Goal: Task Accomplishment & Management: Complete application form

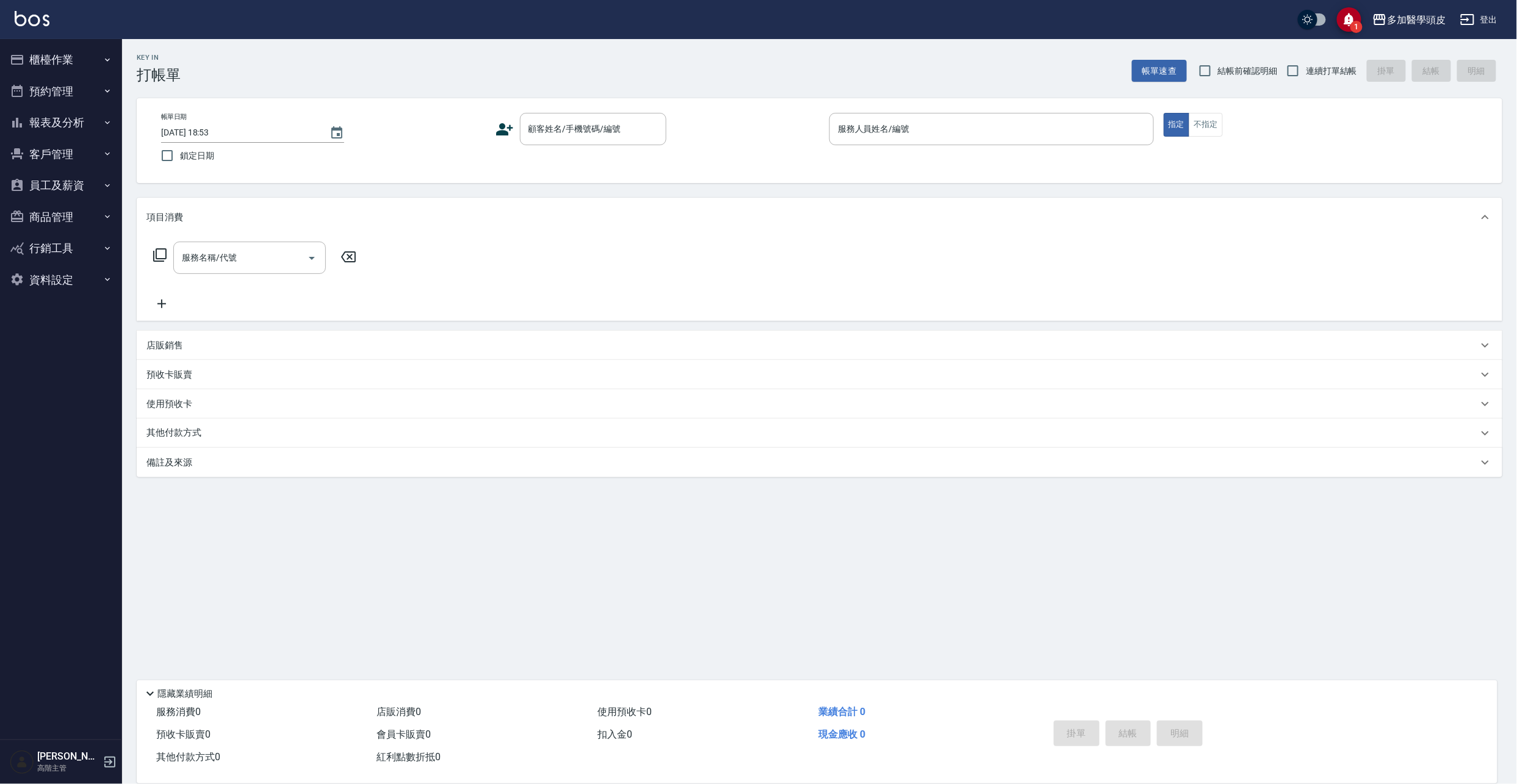
click at [503, 133] on icon at bounding box center [504, 130] width 17 height 13
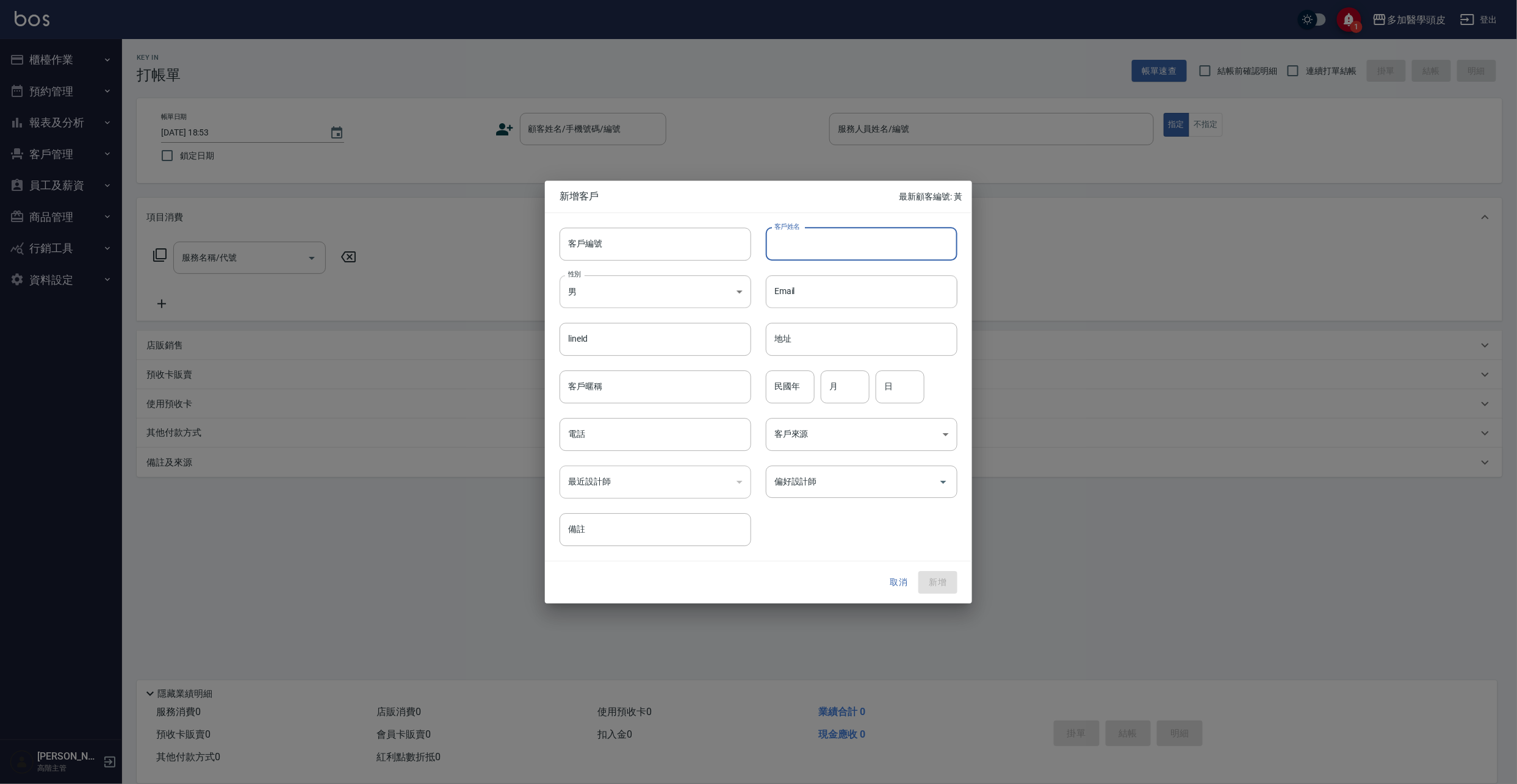
click at [827, 241] on input "客戶姓名" at bounding box center [862, 244] width 192 height 33
click at [816, 247] on input "客戶姓名" at bounding box center [862, 244] width 192 height 33
type input "衣懷安"
click at [604, 440] on input "電話" at bounding box center [655, 434] width 192 height 33
type input "0915373697"
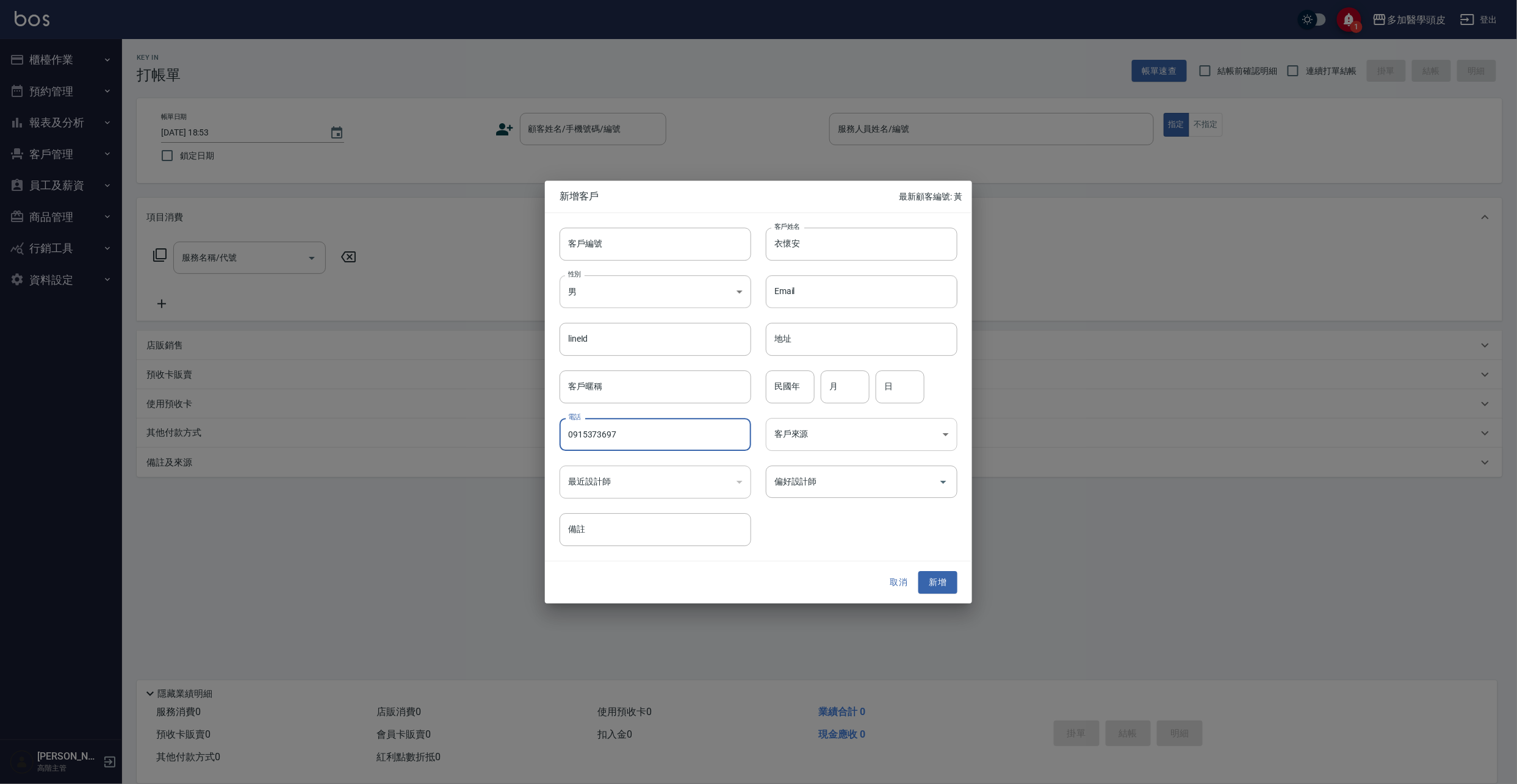
click at [943, 435] on body "1 多加醫學頭皮 登出 櫃檯作業 打帳單 帳單列表 掛單列表 座位開單 營業儀表板 現金收支登錄 高階收支登錄 材料自購登錄 每日結帳 排班表 現場電腦打卡 …" at bounding box center [758, 392] width 1517 height 784
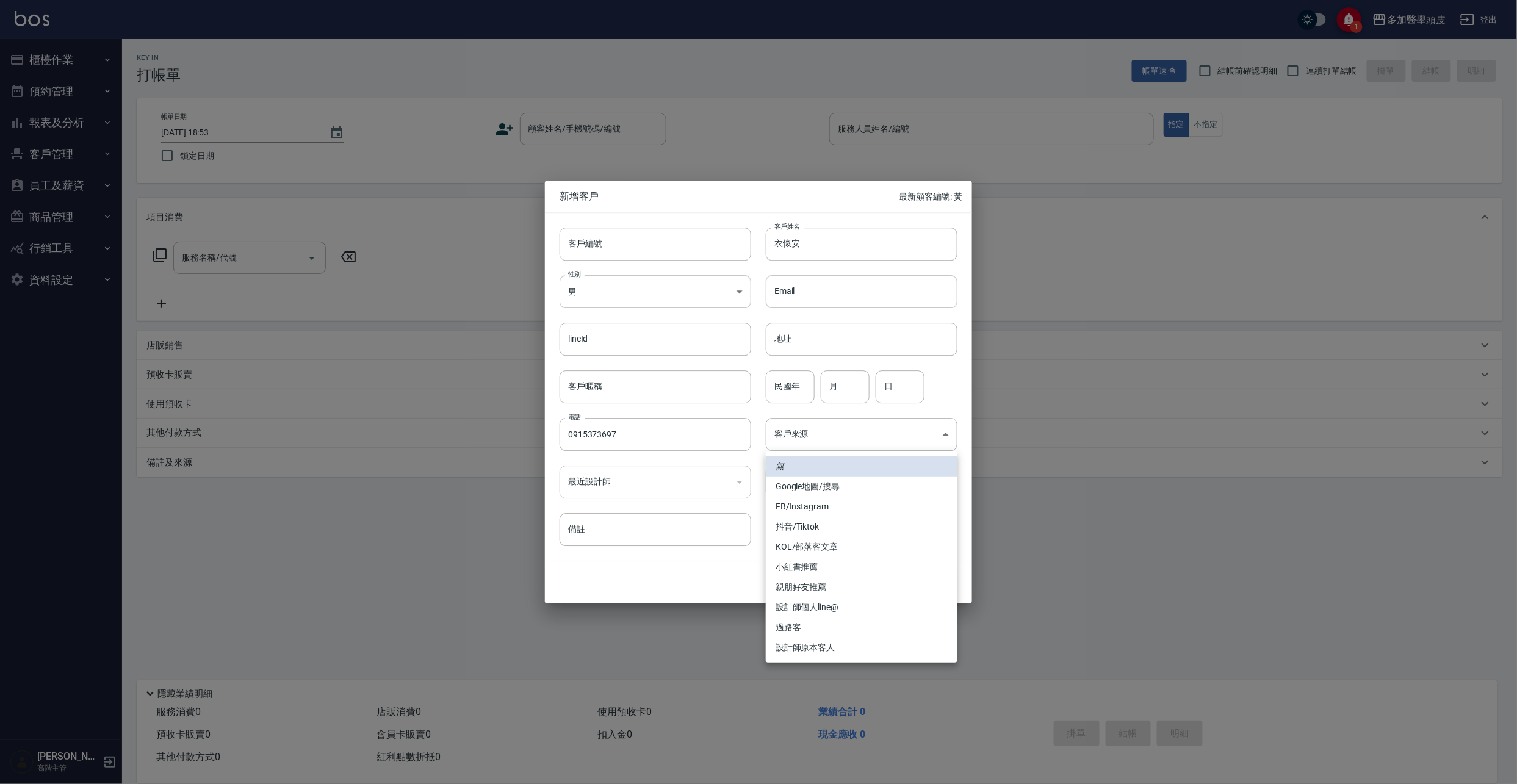
click at [840, 508] on li "FB/Instagram" at bounding box center [862, 506] width 192 height 20
type input "FB/Instagram"
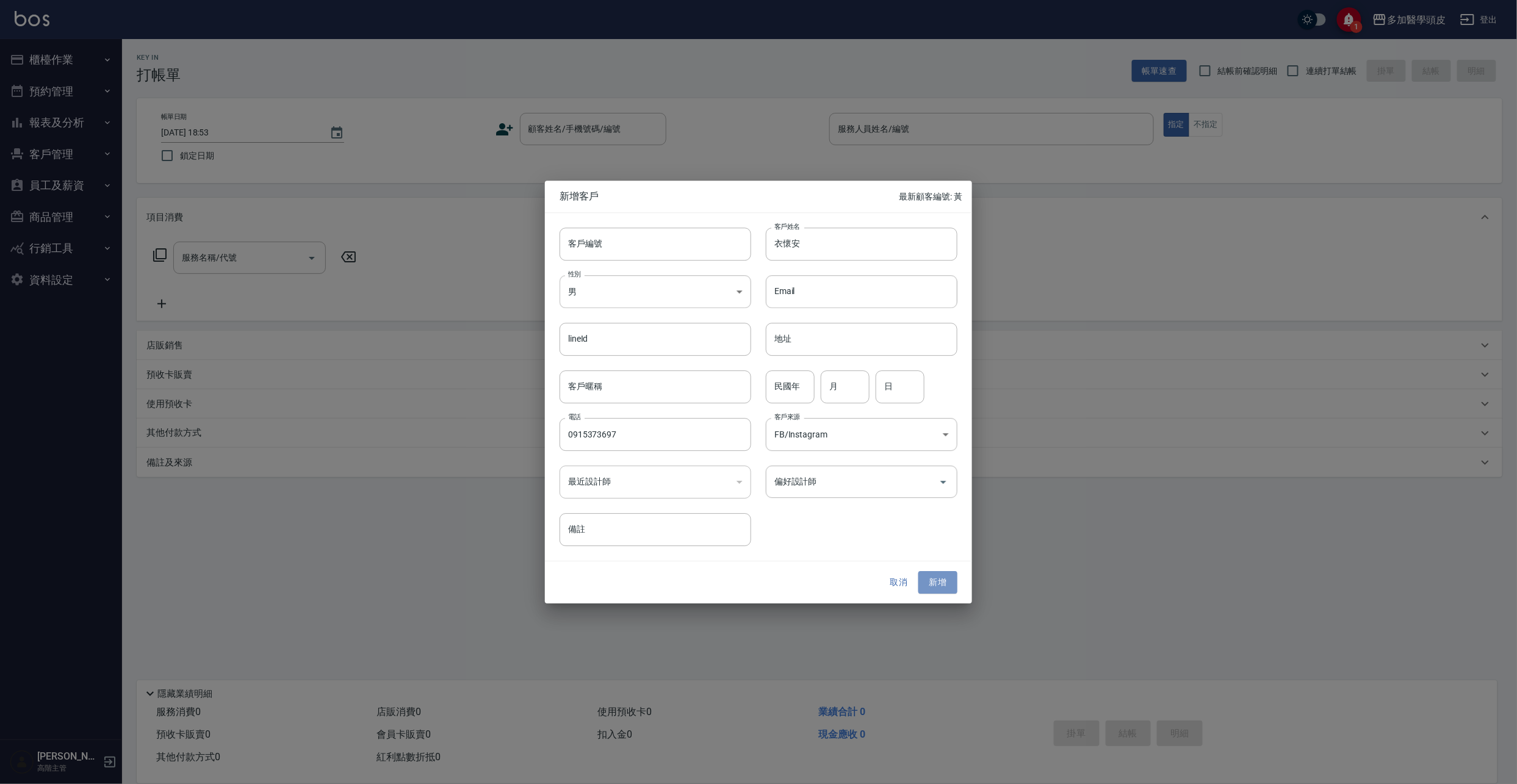
click at [938, 588] on button "新增" at bounding box center [937, 582] width 39 height 23
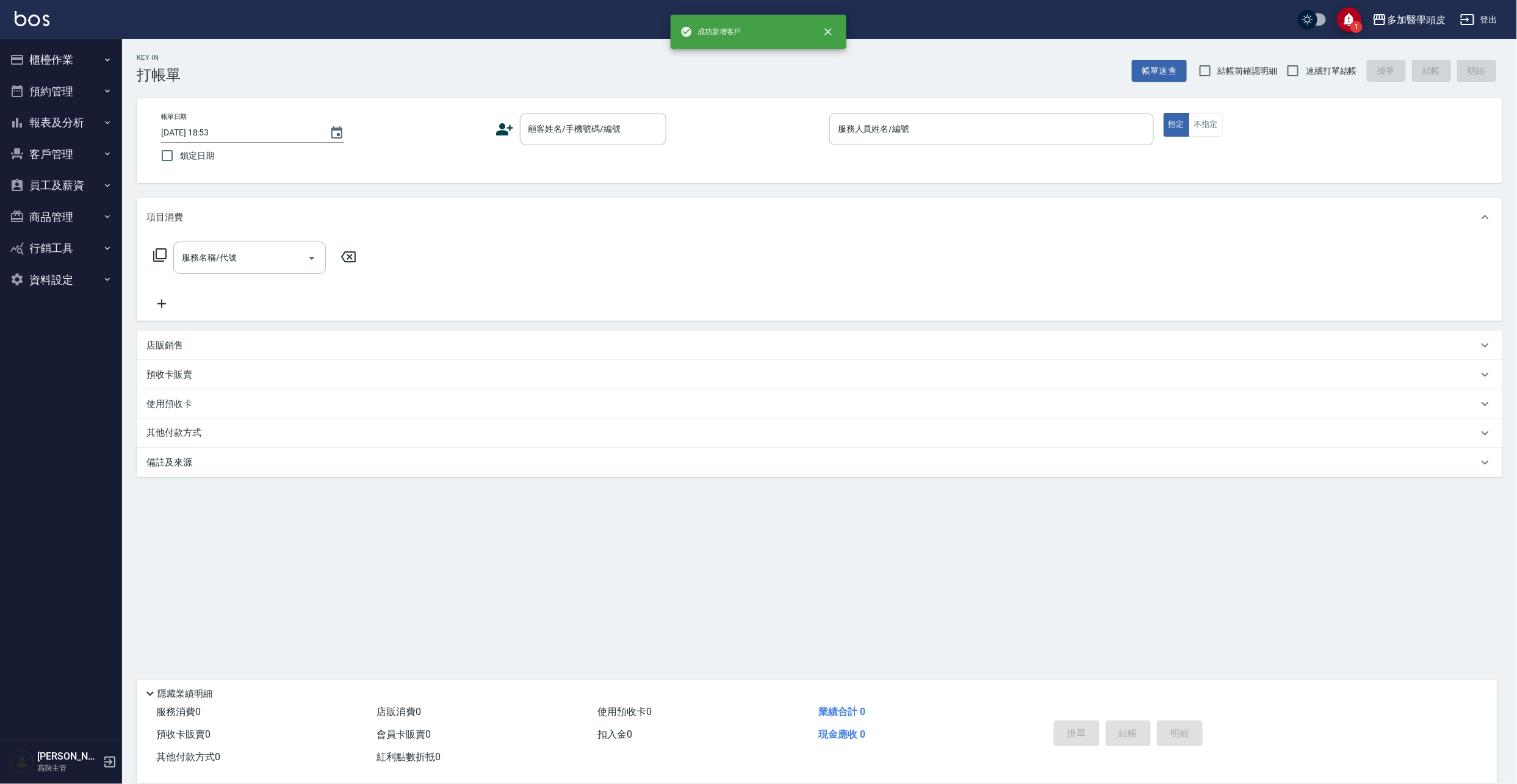
click at [507, 125] on icon at bounding box center [505, 129] width 18 height 18
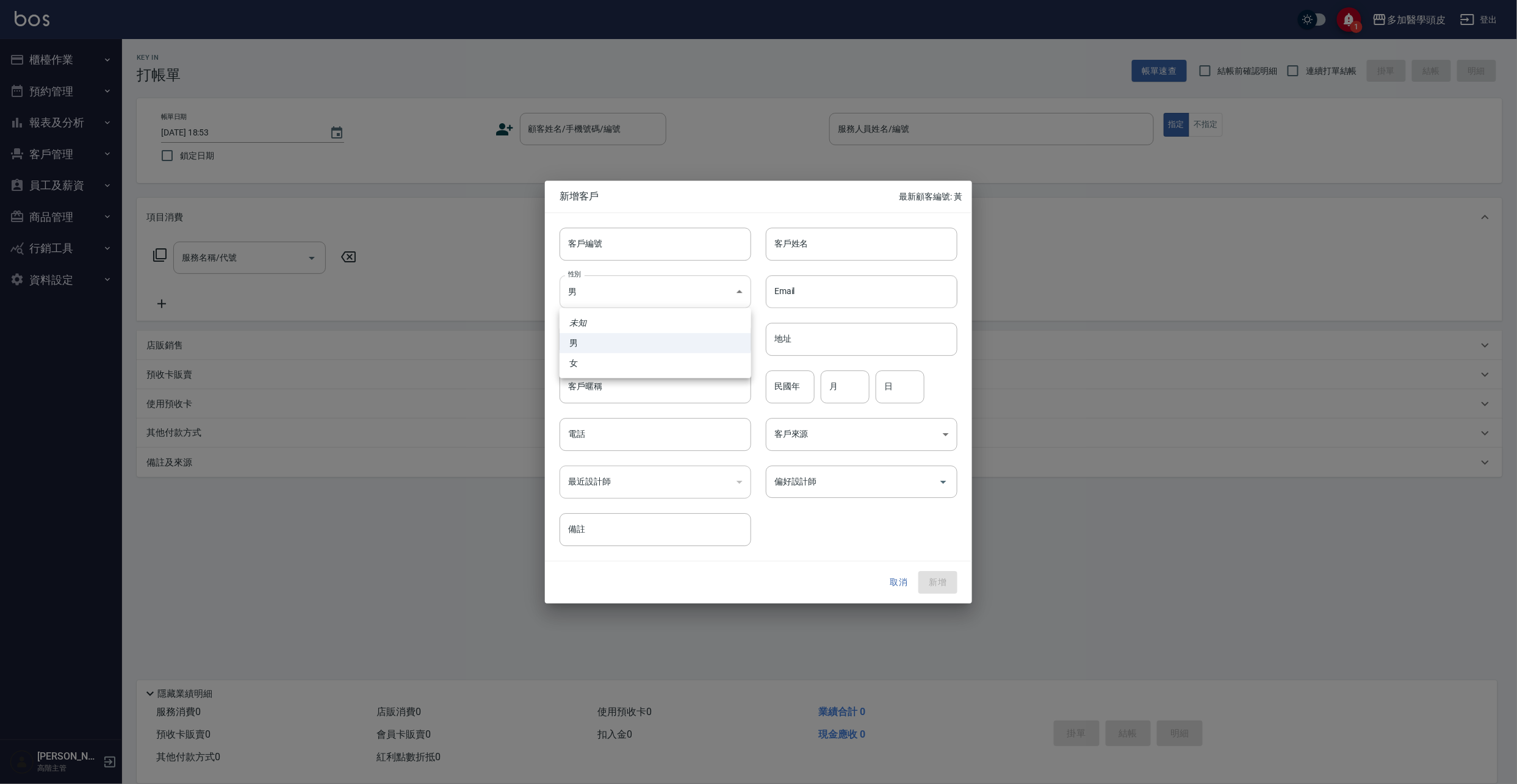
click at [743, 291] on body "1 多加醫學頭皮 登出 櫃檯作業 打帳單 帳單列表 掛單列表 座位開單 營業儀表板 現金收支登錄 高階收支登錄 材料自購登錄 每日結帳 排班表 現場電腦打卡 …" at bounding box center [758, 392] width 1517 height 784
click at [669, 366] on li "女" at bounding box center [655, 363] width 192 height 20
type input "[DEMOGRAPHIC_DATA]"
drag, startPoint x: 837, startPoint y: 241, endPoint x: 867, endPoint y: 169, distance: 78.0
click at [836, 237] on input "客戶姓名" at bounding box center [862, 244] width 192 height 33
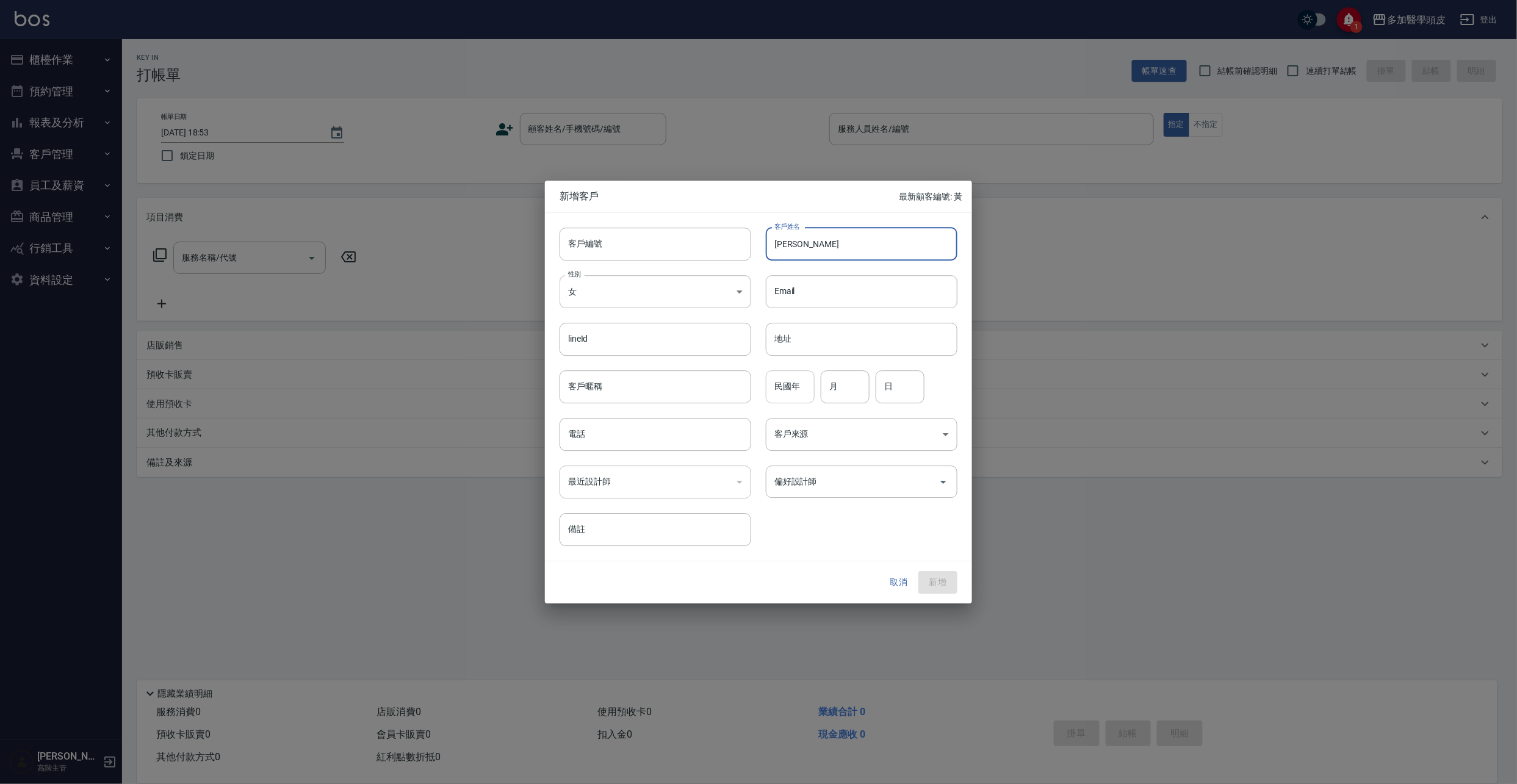
type input "[PERSON_NAME]"
click at [809, 384] on input "民國年" at bounding box center [790, 387] width 49 height 33
type input "84"
click at [862, 383] on input "月" at bounding box center [845, 387] width 49 height 33
type input "10"
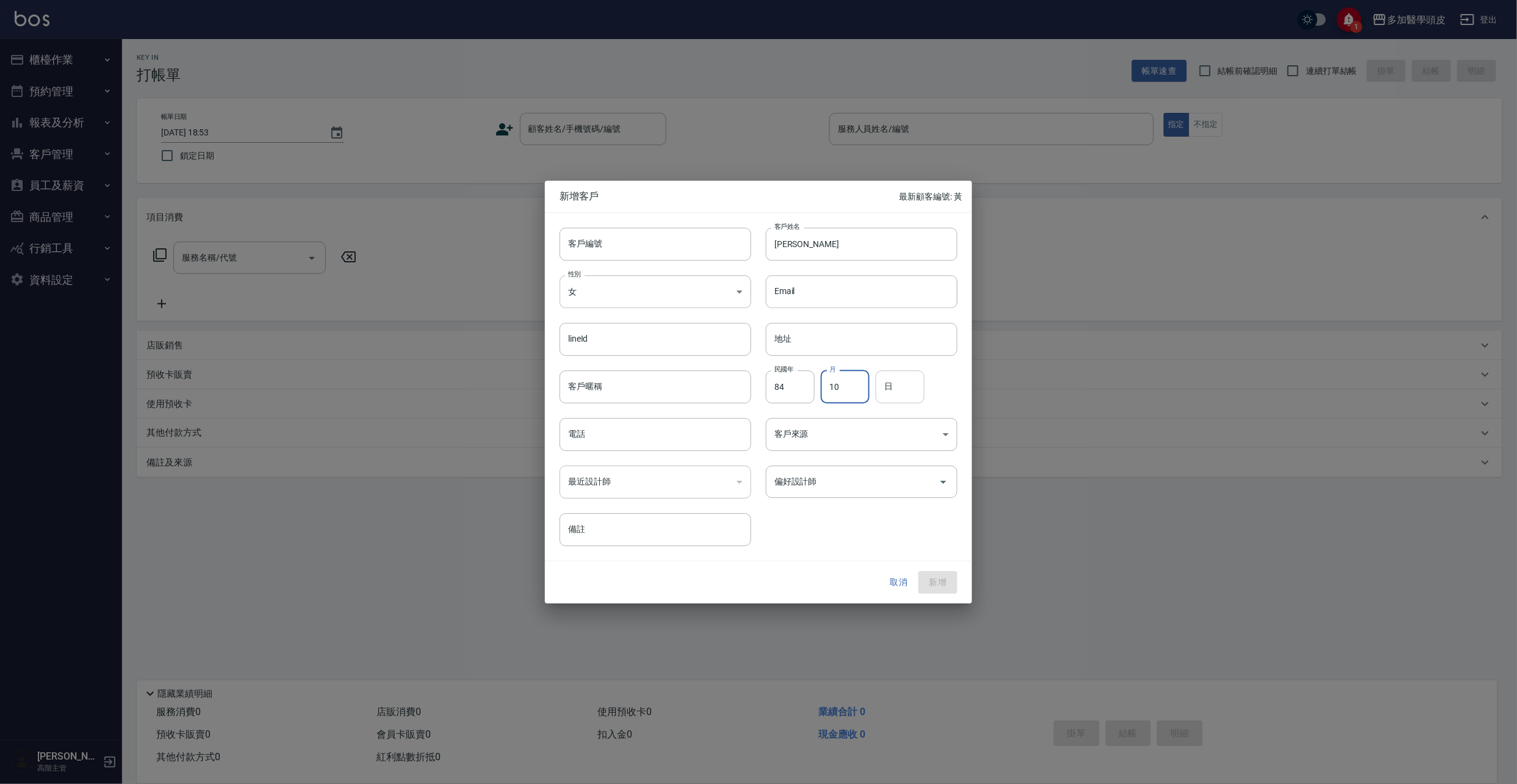
drag, startPoint x: 904, startPoint y: 388, endPoint x: 897, endPoint y: 375, distance: 14.8
click at [906, 388] on input "日" at bounding box center [900, 387] width 49 height 33
type input "12"
click at [606, 438] on input "電話" at bounding box center [655, 434] width 192 height 33
type input "0987782657"
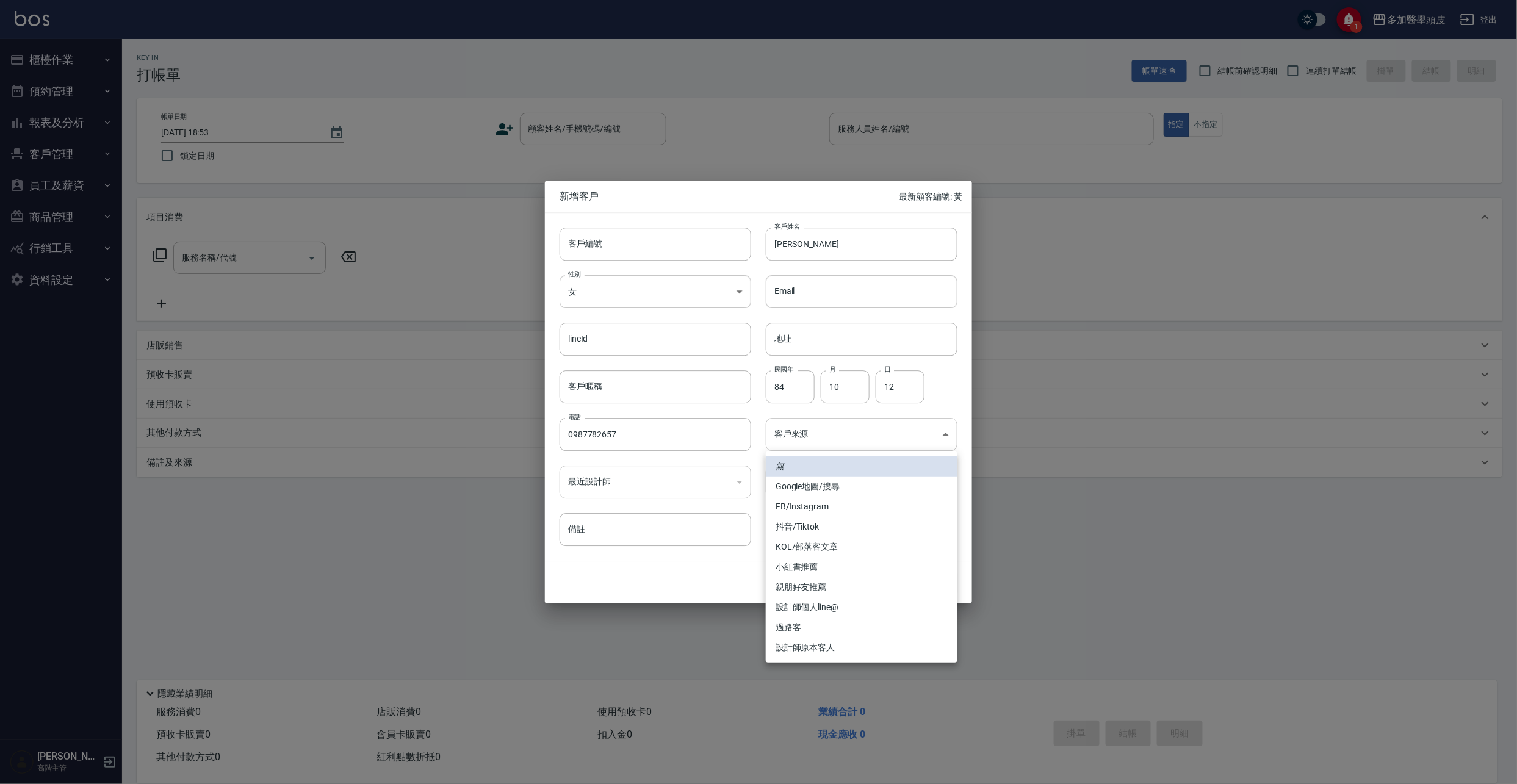
click at [945, 437] on body "1 多加醫學頭皮 登出 櫃檯作業 打帳單 帳單列表 掛單列表 座位開單 營業儀表板 現金收支登錄 高階收支登錄 材料自購登錄 每日結帳 排班表 現場電腦打卡 …" at bounding box center [758, 392] width 1517 height 784
click at [824, 507] on li "FB/Instagram" at bounding box center [862, 506] width 192 height 20
type input "FB/Instagram"
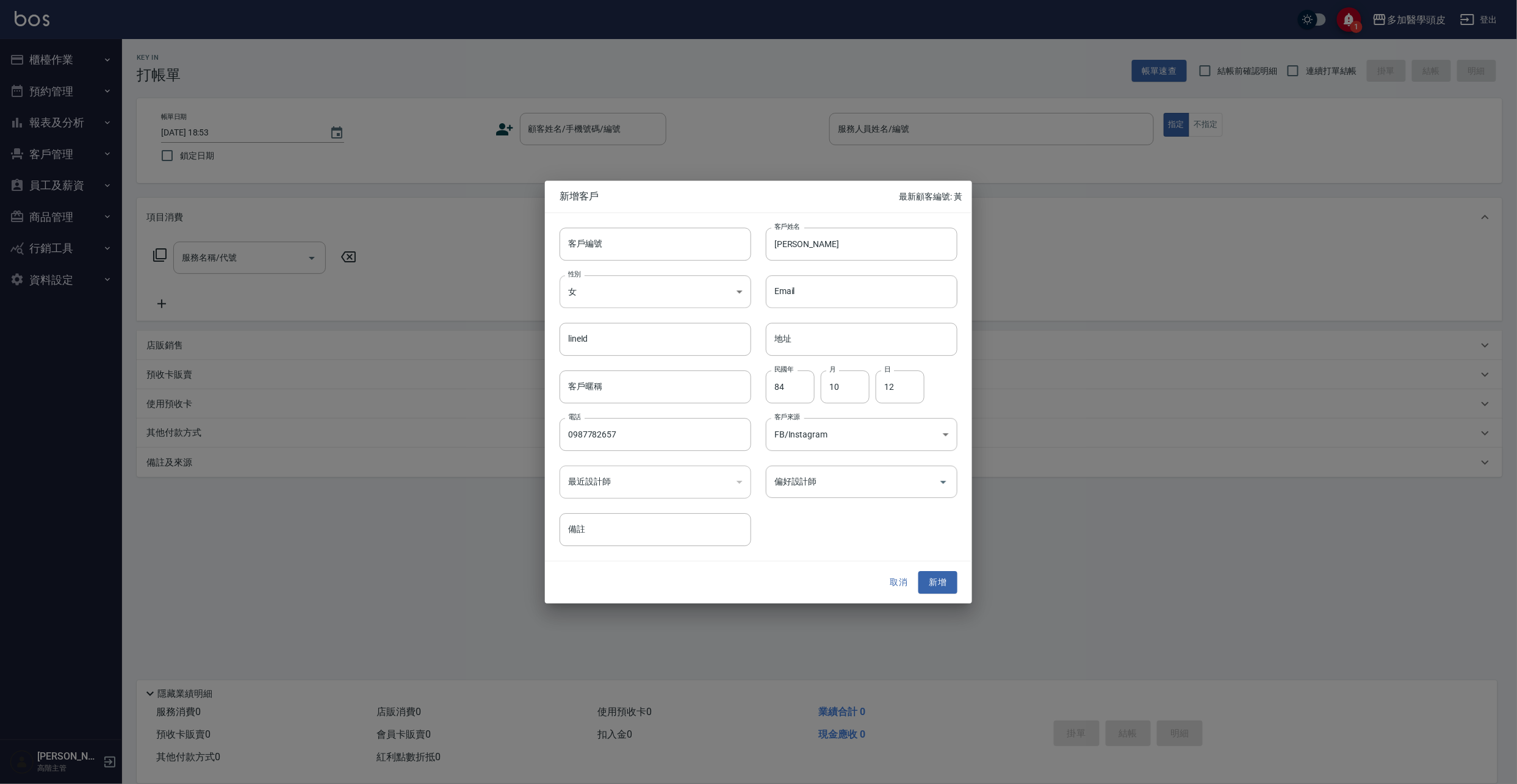
click at [934, 579] on button "新增" at bounding box center [937, 582] width 39 height 23
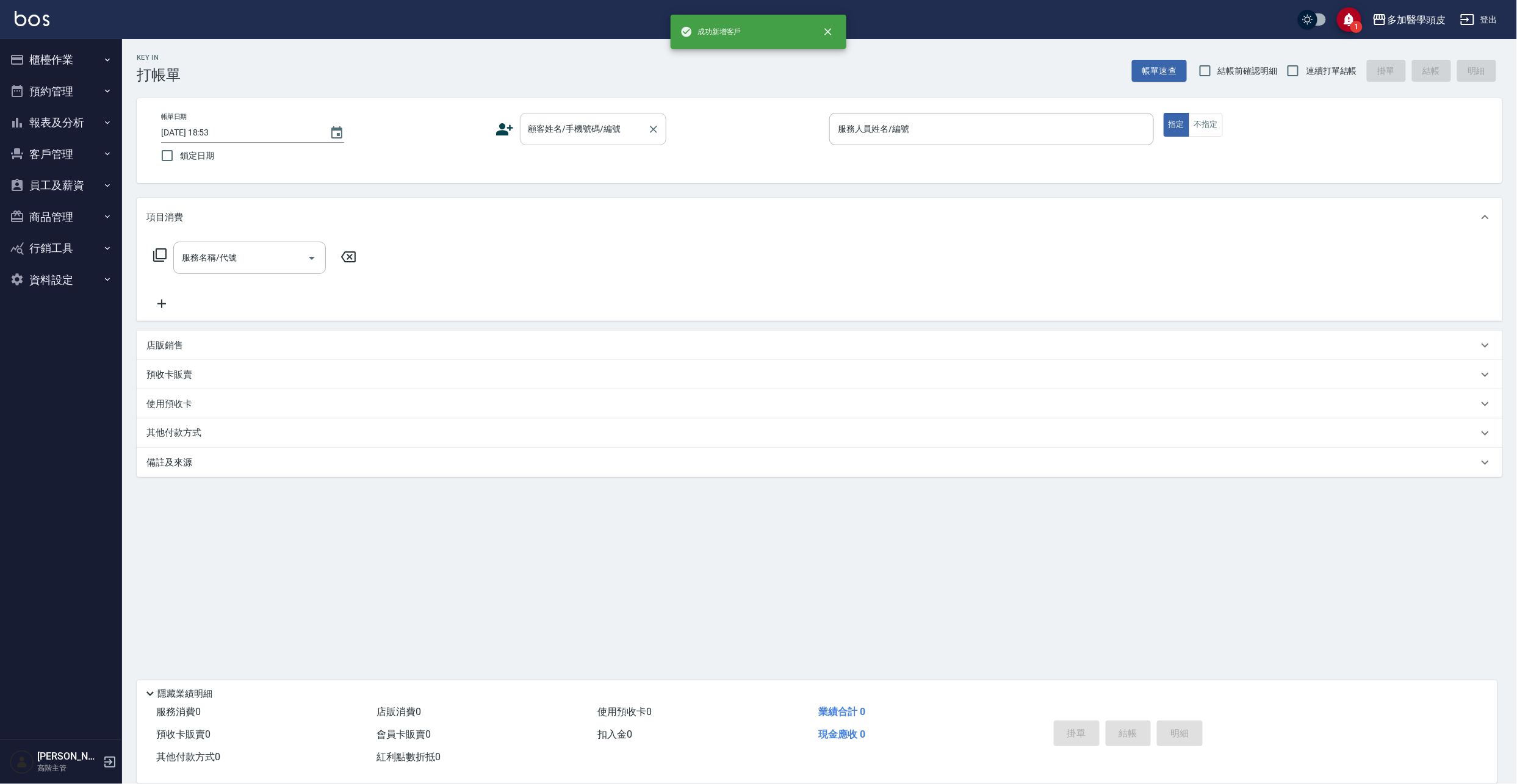
click at [634, 125] on input "顧客姓名/手機號碼/編號" at bounding box center [584, 129] width 117 height 22
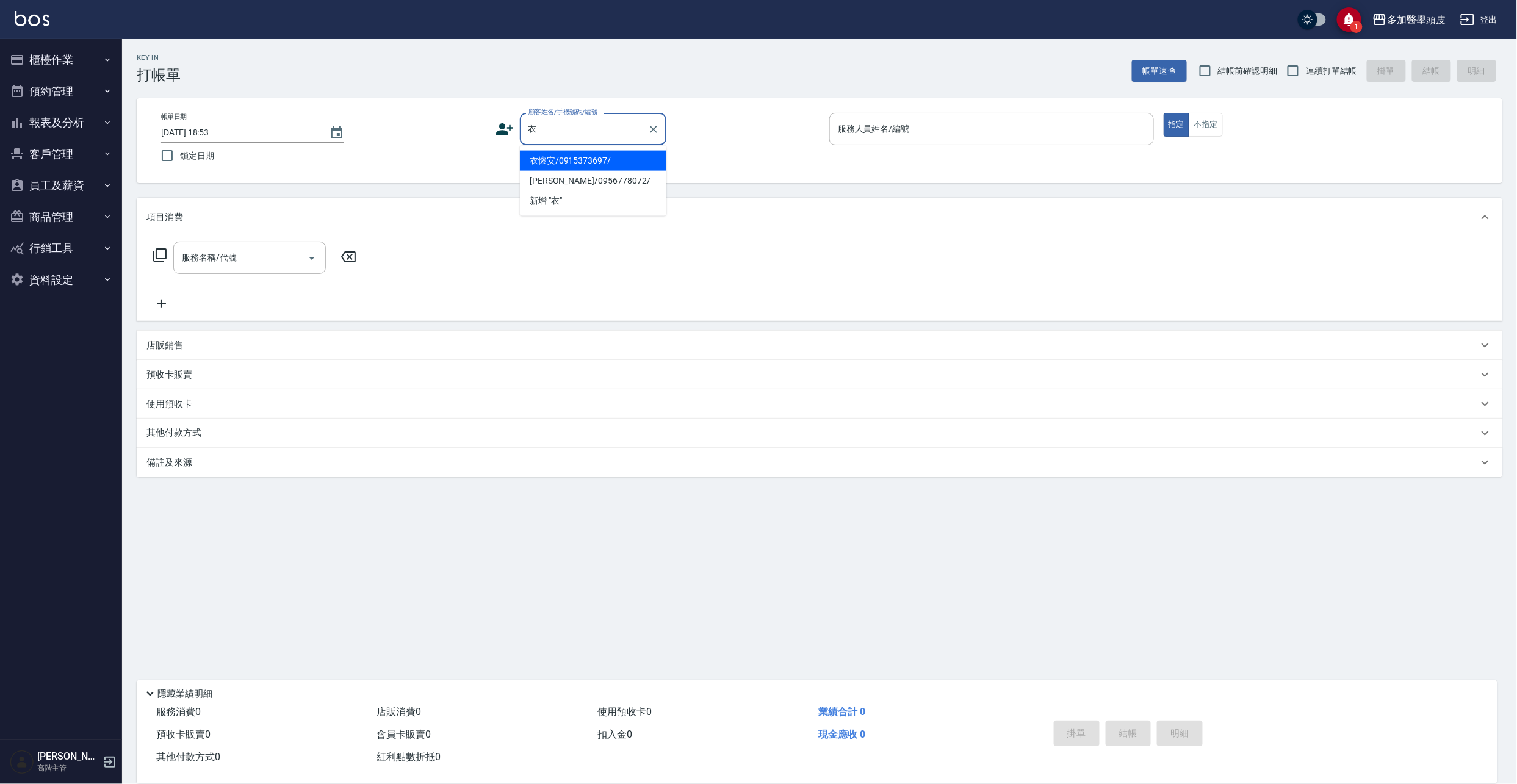
click at [577, 161] on li "衣懷安/0915373697/" at bounding box center [593, 160] width 146 height 20
type input "衣懷安/0915373697/"
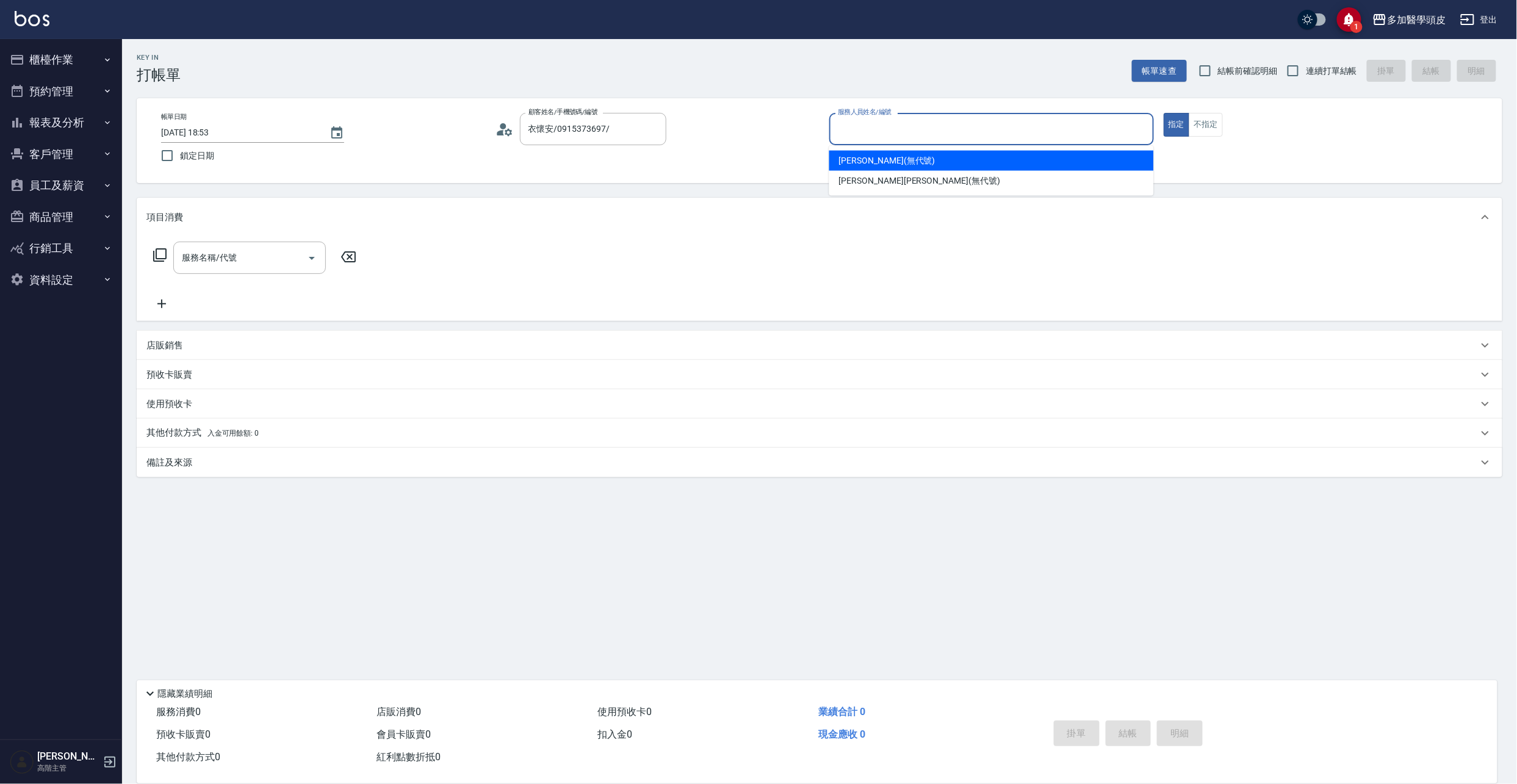
click at [864, 127] on input "服務人員姓名/編號" at bounding box center [992, 129] width 314 height 22
click at [867, 158] on span "[PERSON_NAME](無代號)" at bounding box center [887, 160] width 96 height 13
type input "[PERSON_NAME](無代號)"
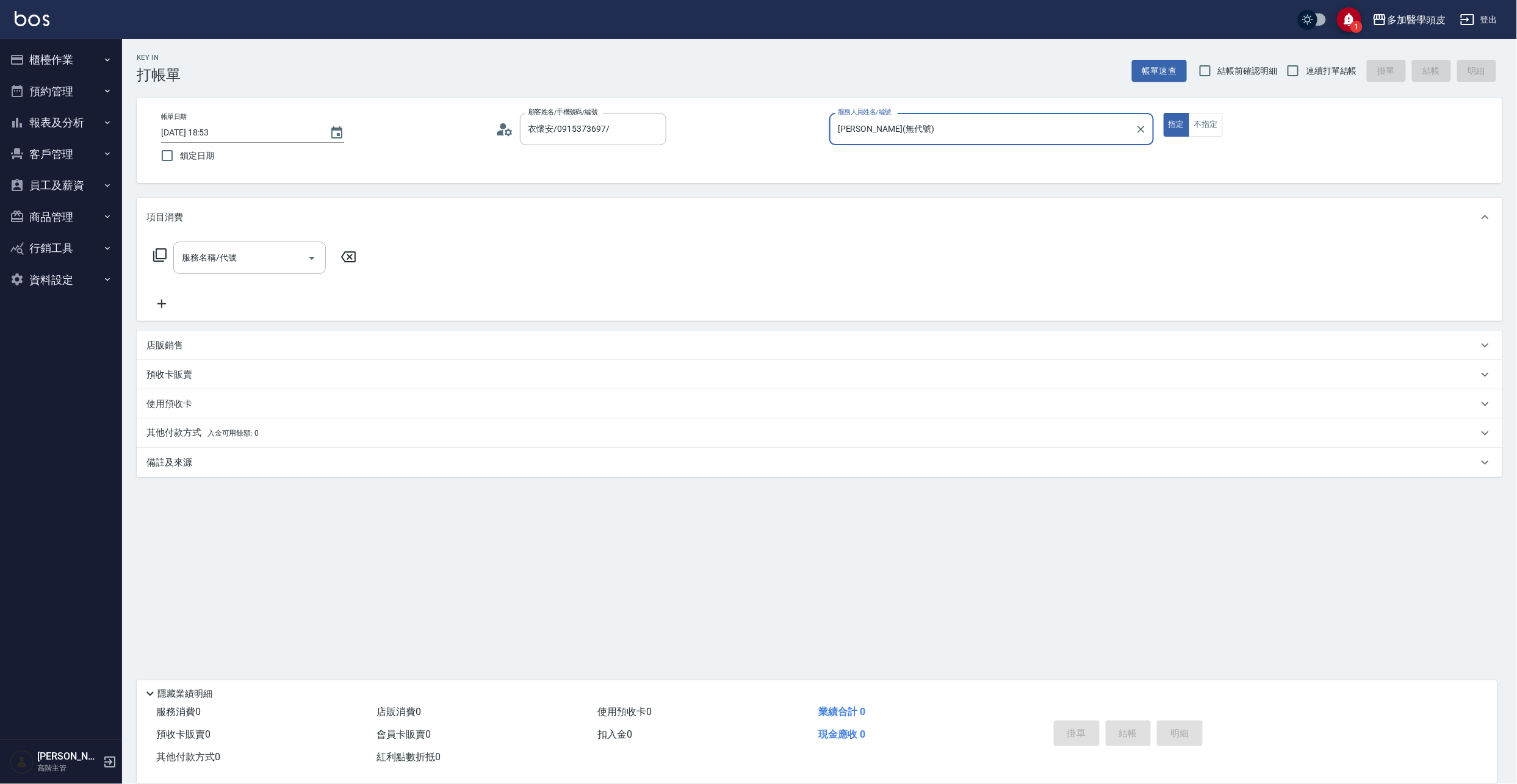
click at [174, 347] on p "店販銷售" at bounding box center [164, 345] width 37 height 13
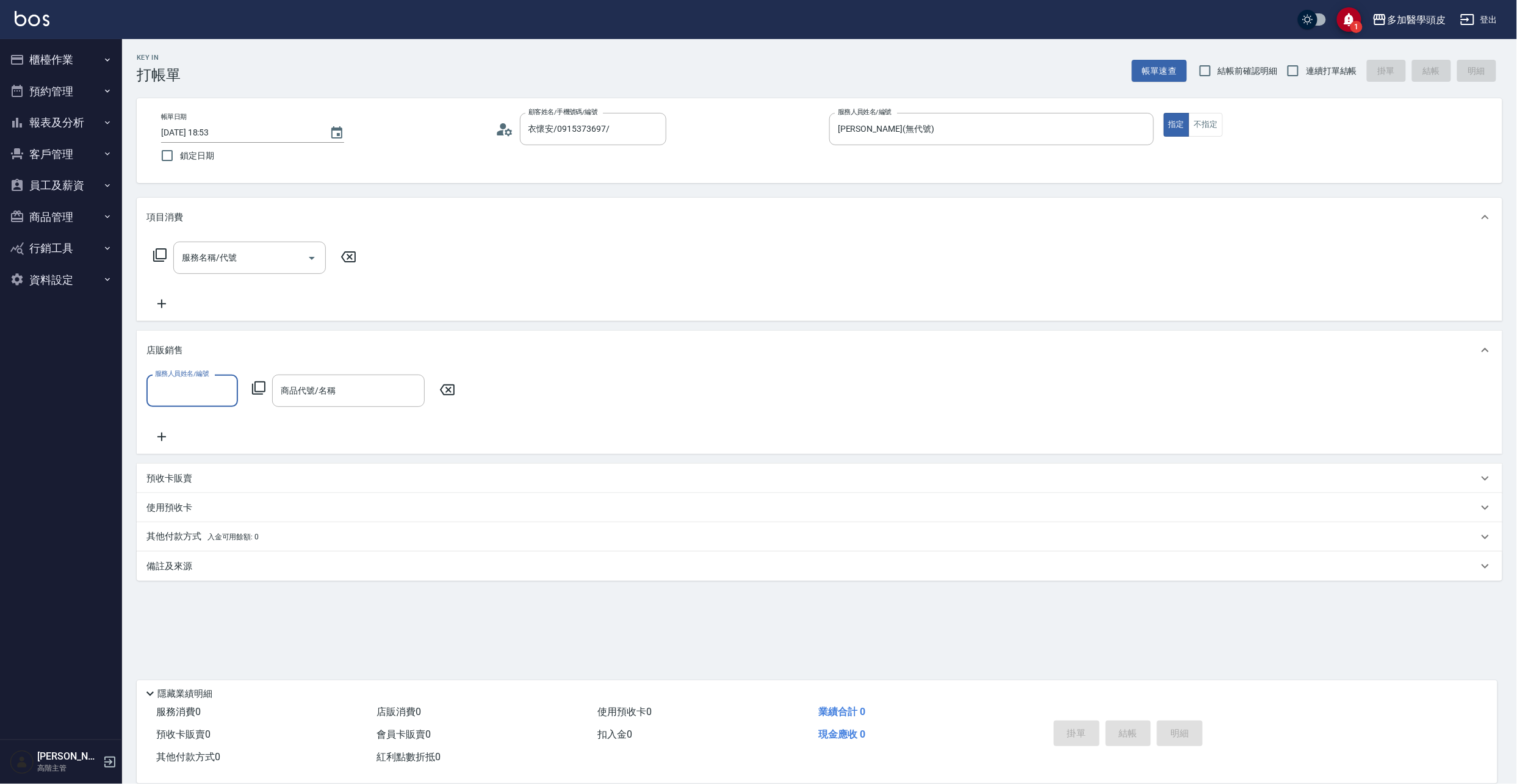
click at [230, 394] on input "服務人員姓名/編號" at bounding box center [192, 391] width 80 height 22
click at [220, 418] on div "[PERSON_NAME](無代號)" at bounding box center [192, 429] width 92 height 33
type input "[PERSON_NAME](無代號)"
click at [361, 398] on input "商品代號/名稱" at bounding box center [348, 391] width 142 height 22
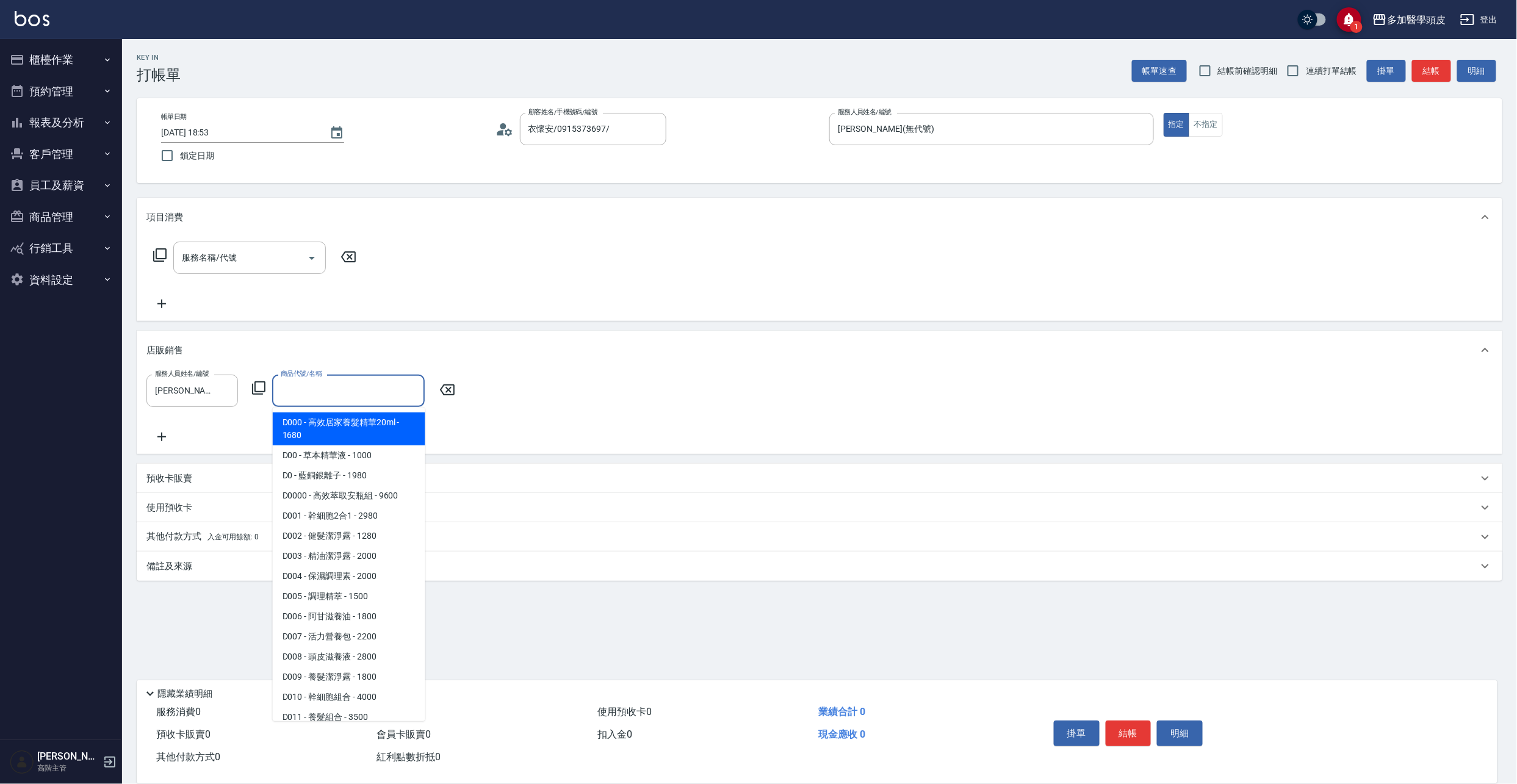
click at [370, 420] on span "D000 - 高效居家養髮精華20ml - 1680" at bounding box center [349, 429] width 152 height 33
type input "高效居家養髮精華20ml"
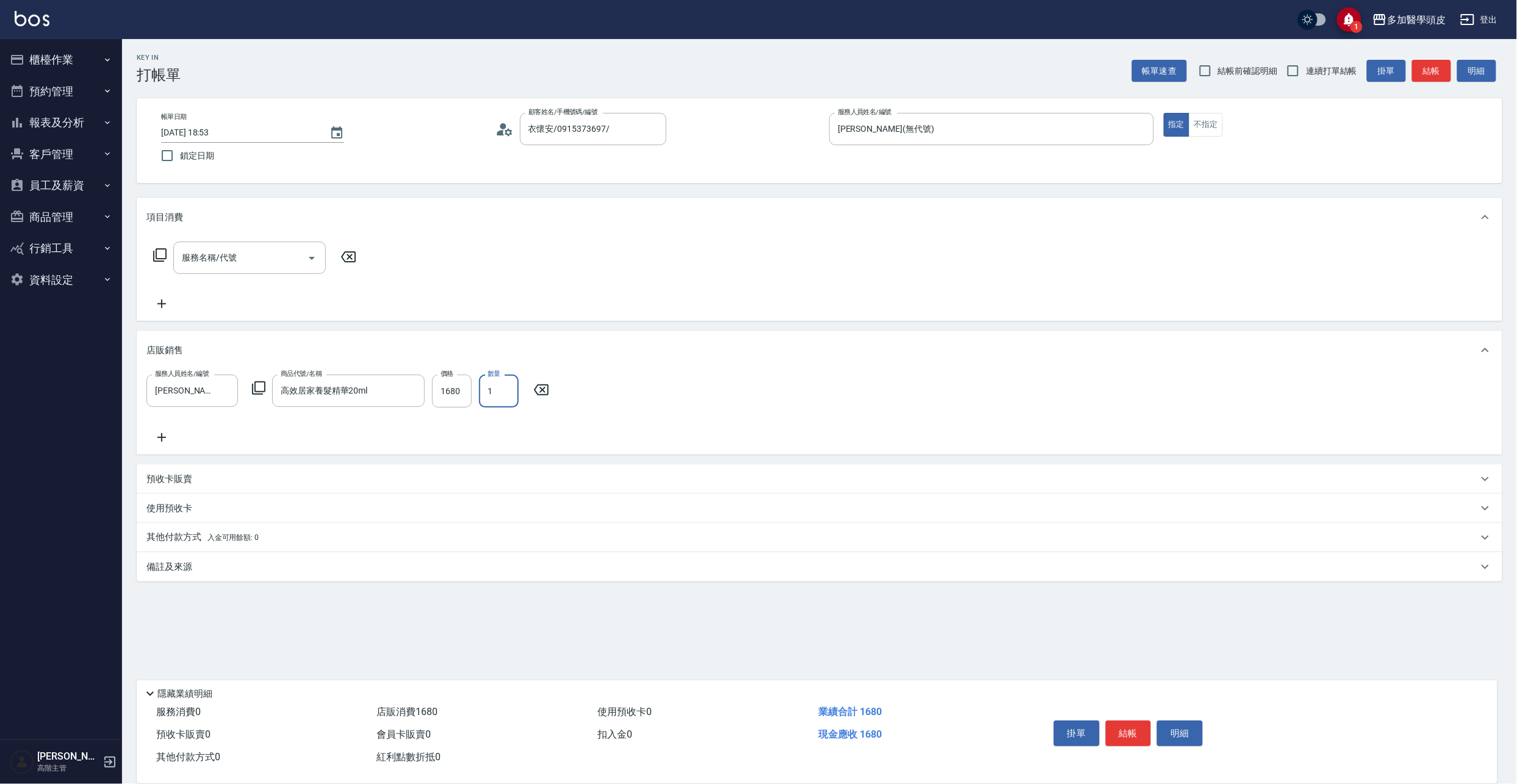
click at [502, 391] on input "1" at bounding box center [498, 391] width 40 height 33
type input "2"
click at [468, 394] on input "1680" at bounding box center [452, 391] width 40 height 33
type input "1512"
click at [206, 426] on div "服務人員姓名/編號 [PERSON_NAME](無代號) 服務人員姓名/編號 商品代號/名稱 高效居家養髮精華20ml 商品代號/名稱 價格 1512 價格 …" at bounding box center [819, 410] width 1347 height 70
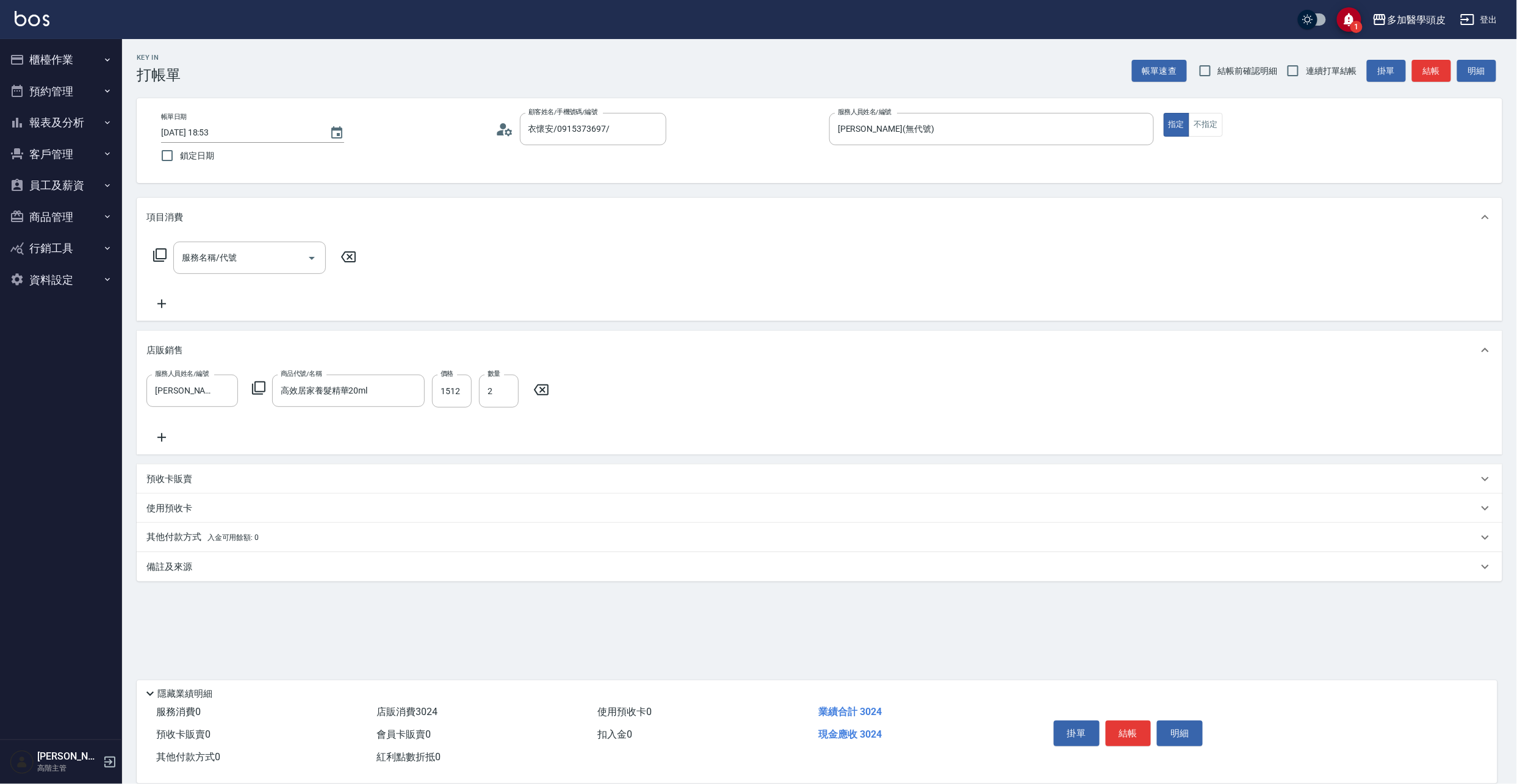
click at [158, 435] on icon at bounding box center [161, 437] width 31 height 14
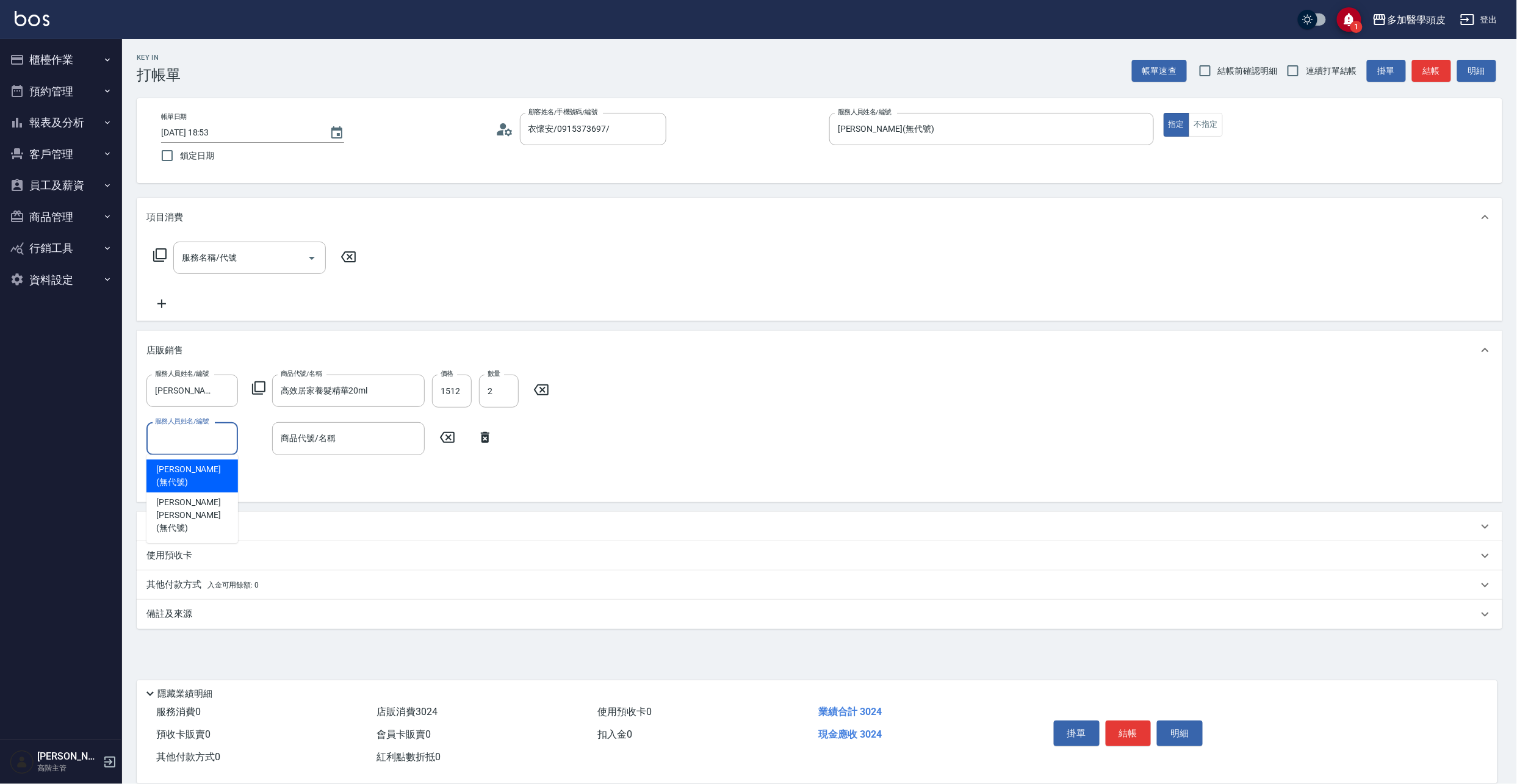
click at [224, 433] on input "服務人員姓名/編號" at bounding box center [192, 439] width 80 height 22
click at [220, 469] on div "[PERSON_NAME](無代號)" at bounding box center [192, 476] width 92 height 33
type input "[PERSON_NAME](無代號)"
click at [347, 440] on input "商品代號/名稱" at bounding box center [348, 439] width 142 height 22
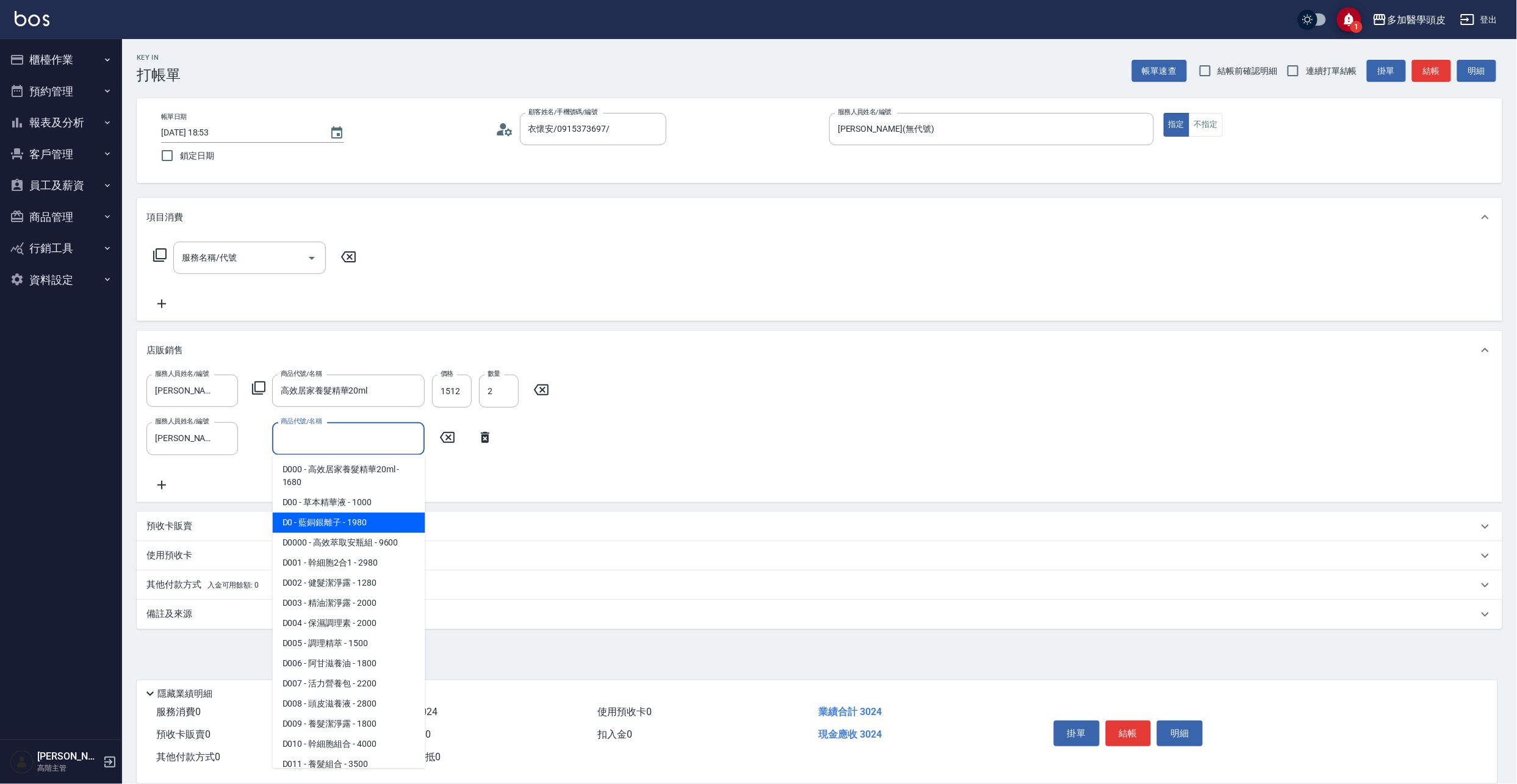
click at [360, 523] on span "D0 - 藍銅銀離子 - 1980" at bounding box center [349, 523] width 152 height 20
type input "藍銅銀離子"
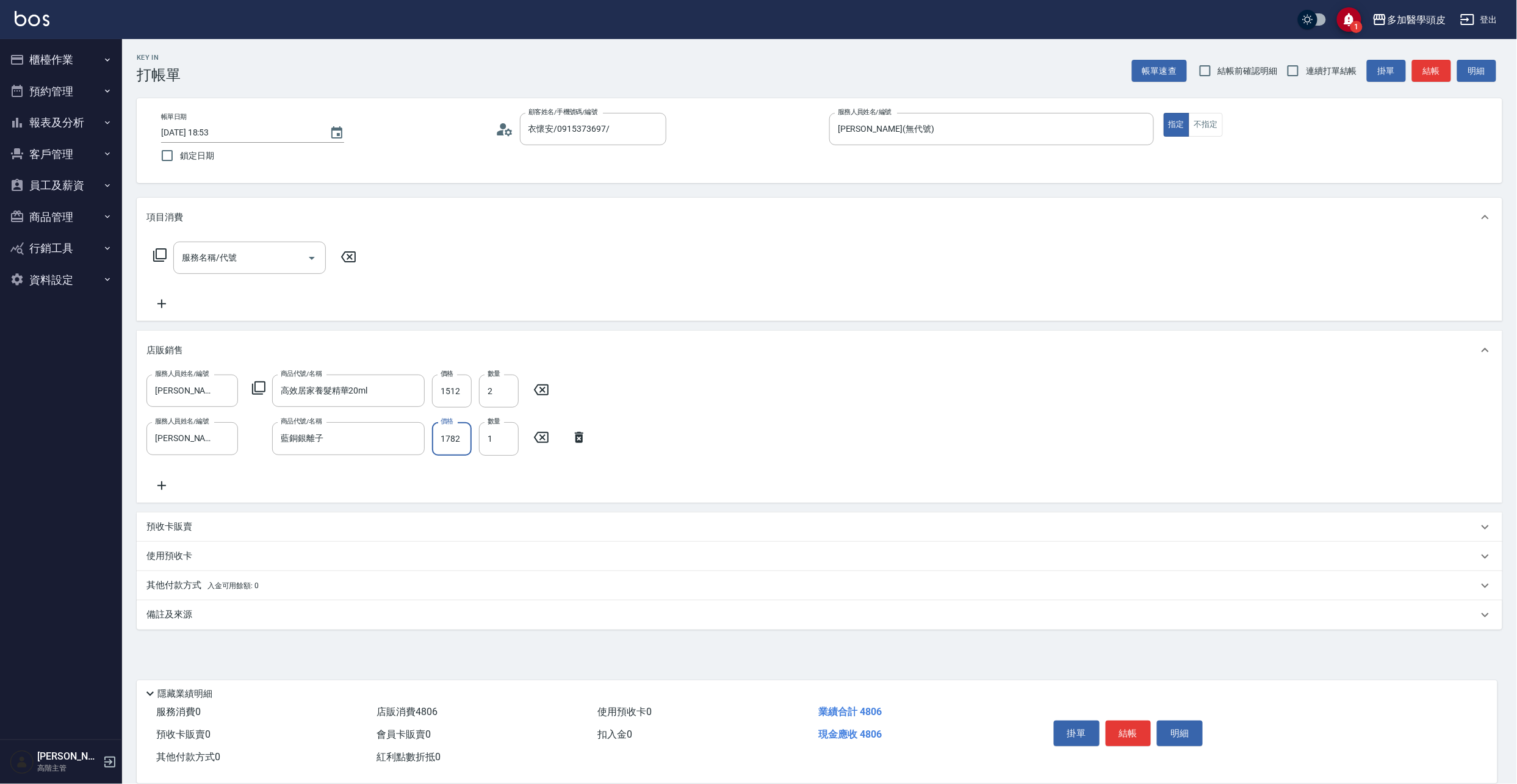
type input "1782"
click at [160, 491] on icon at bounding box center [161, 486] width 31 height 14
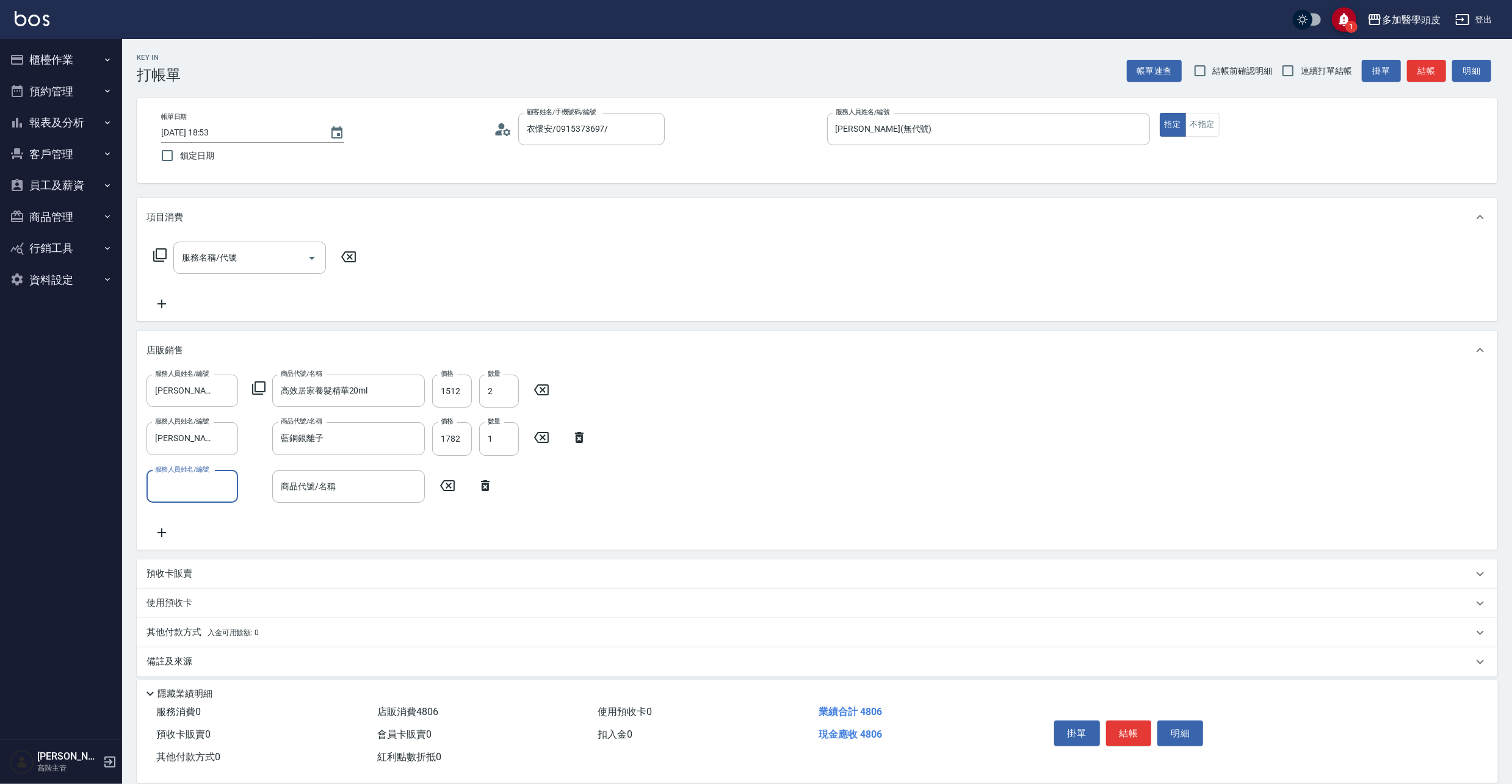
click at [218, 481] on input "服務人員姓名/編號" at bounding box center [192, 487] width 80 height 22
drag, startPoint x: 206, startPoint y: 518, endPoint x: 345, endPoint y: 537, distance: 140.3
click at [206, 518] on span "[PERSON_NAME](無代號)" at bounding box center [192, 524] width 72 height 25
type input "[PERSON_NAME](無代號)"
click at [355, 493] on input "商品代號/名稱" at bounding box center [348, 487] width 142 height 22
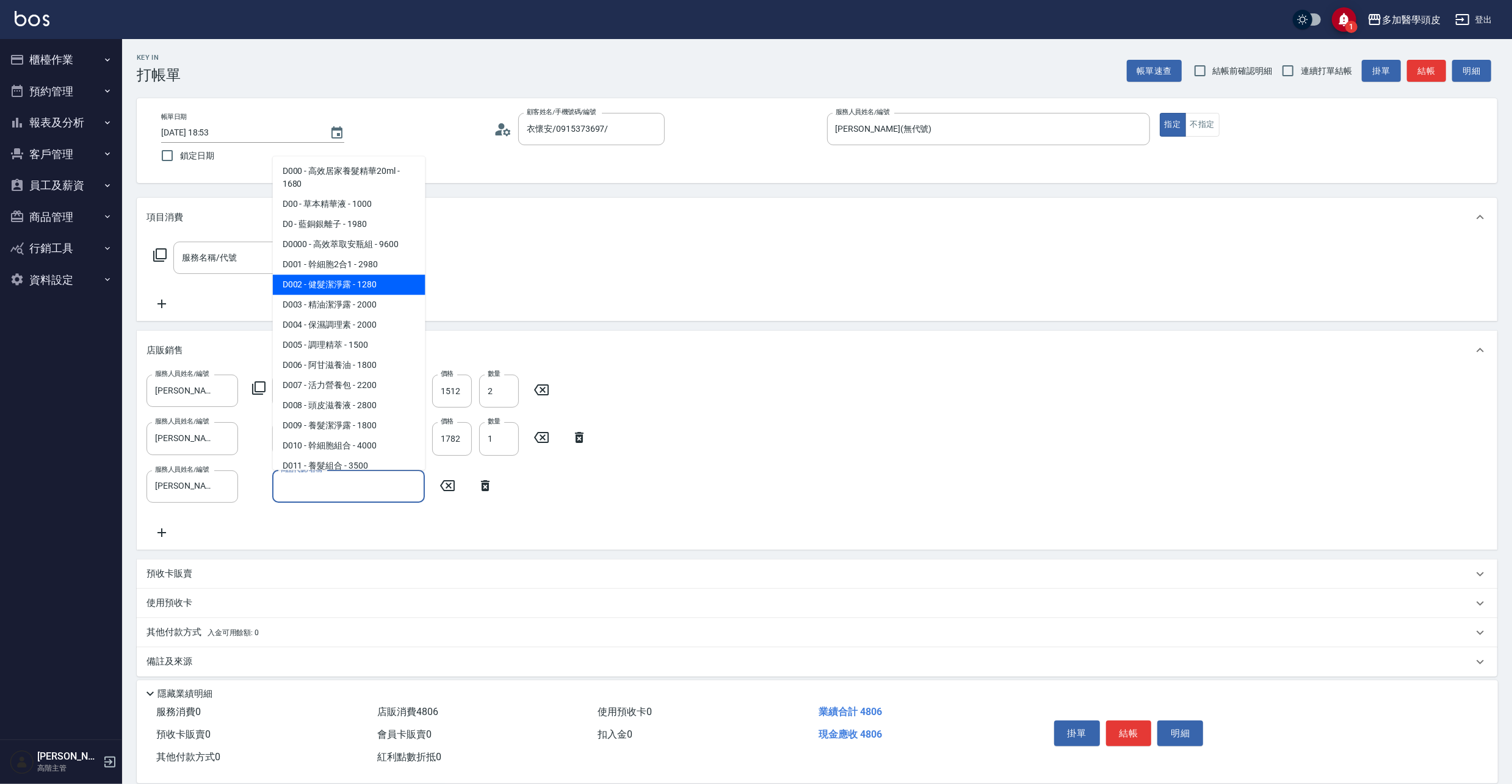
click at [353, 285] on span "D002 - 健髮潔淨露 - 1280" at bounding box center [349, 285] width 152 height 20
type input "健髮潔淨露"
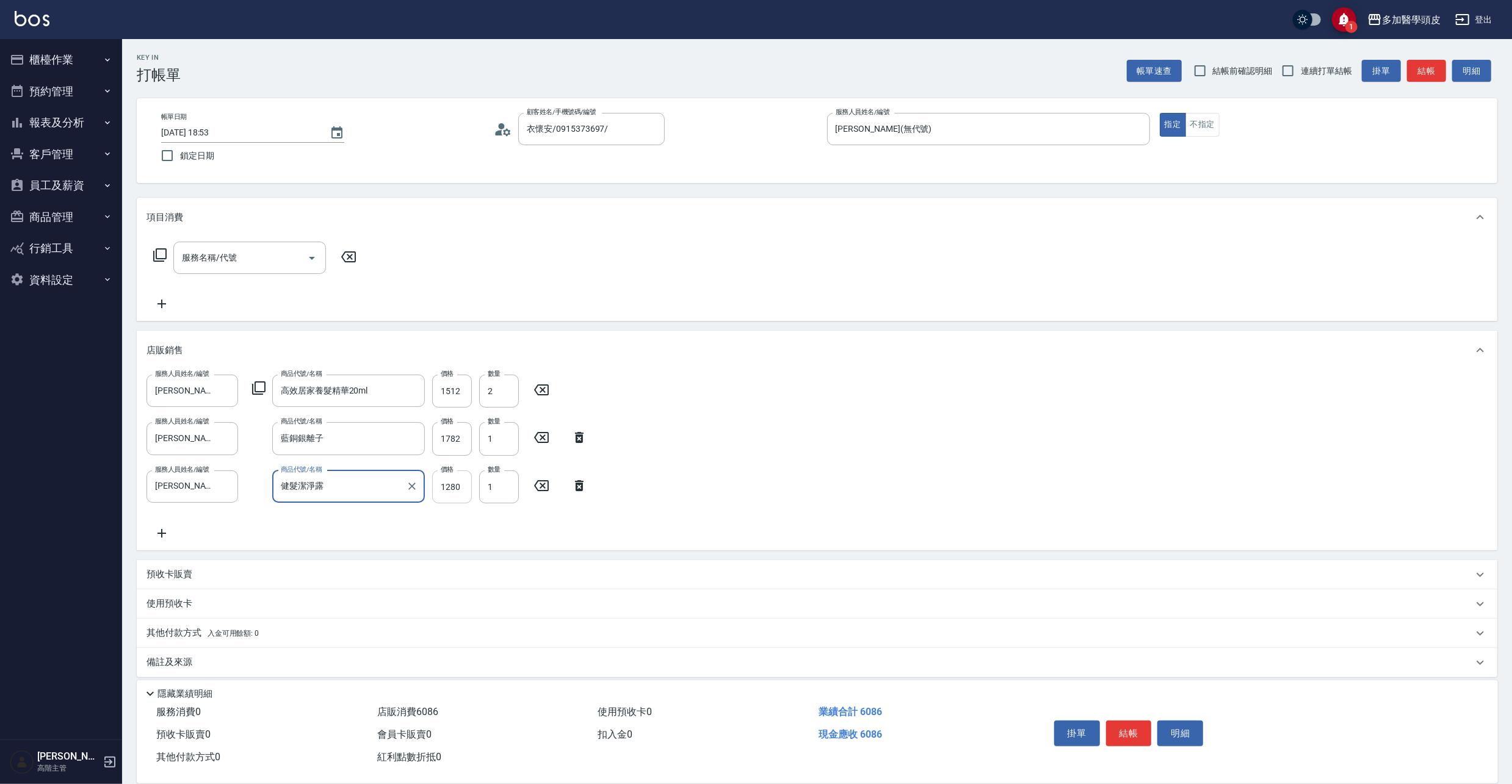
click at [463, 488] on input "1280" at bounding box center [452, 487] width 40 height 33
type input "1152"
click at [161, 534] on icon at bounding box center [161, 533] width 31 height 14
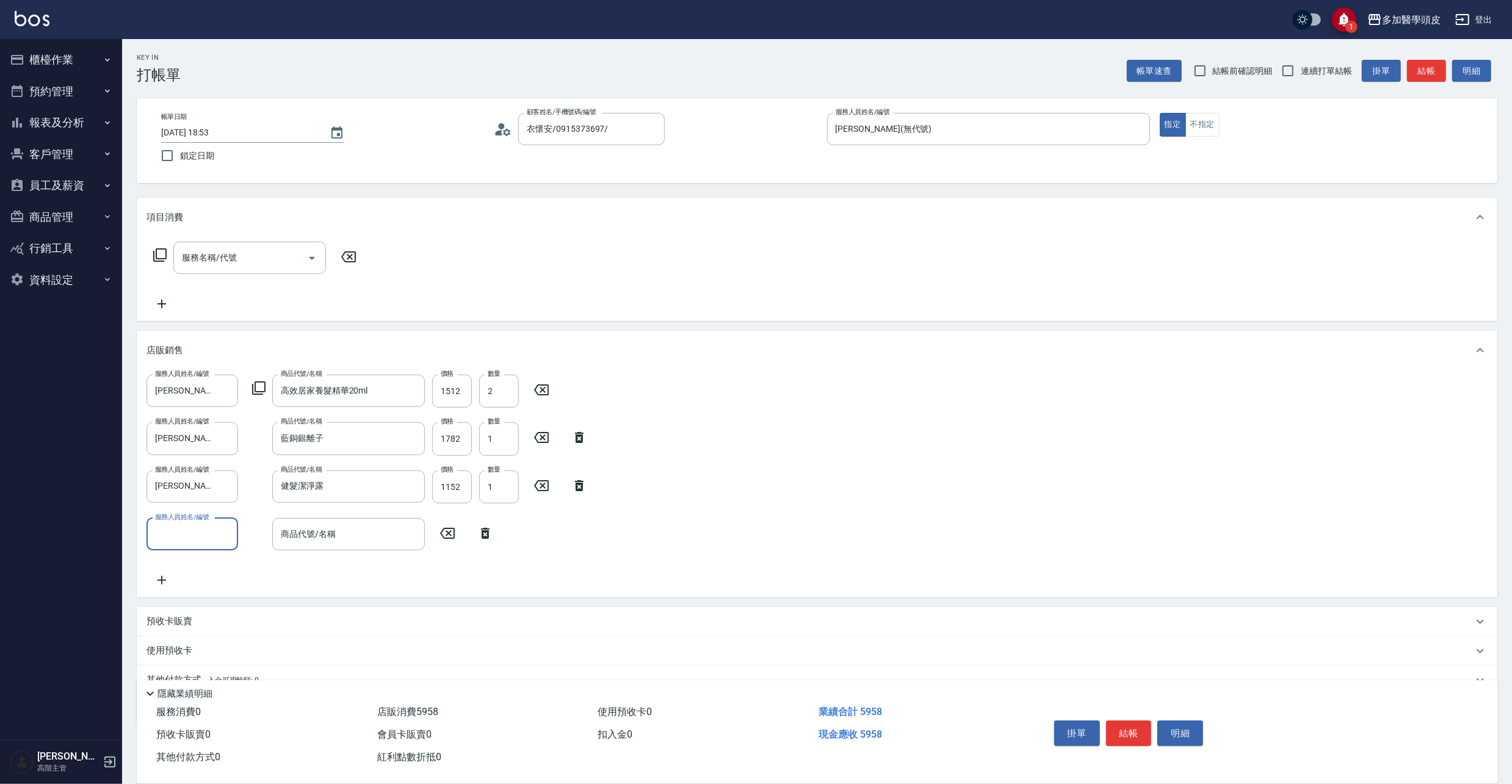
click at [214, 525] on input "服務人員姓名/編號" at bounding box center [192, 534] width 80 height 22
click at [222, 562] on div "[PERSON_NAME](無代號)" at bounding box center [192, 570] width 92 height 33
type input "[PERSON_NAME](無代號)"
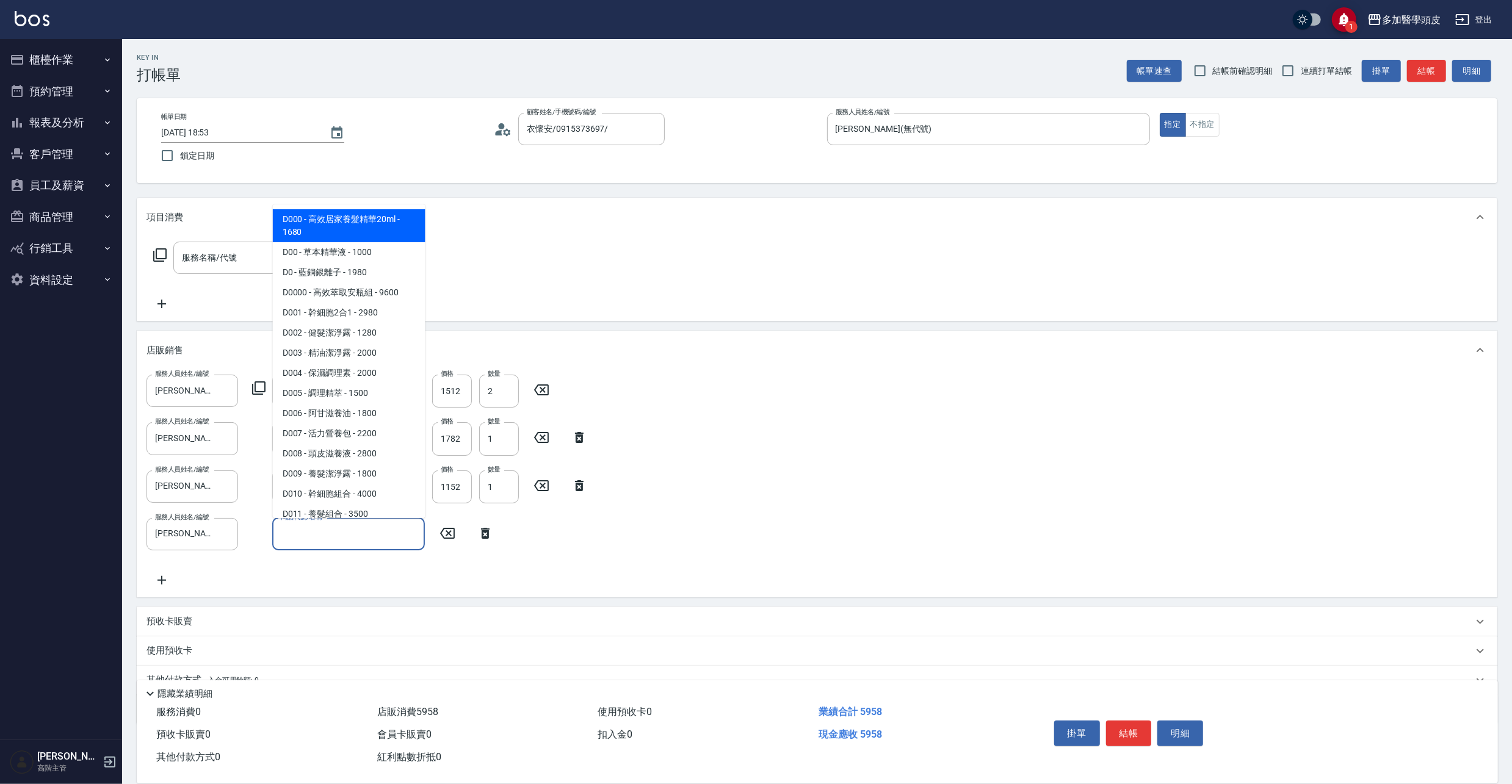
click at [387, 540] on input "商品代號/名稱" at bounding box center [348, 534] width 142 height 22
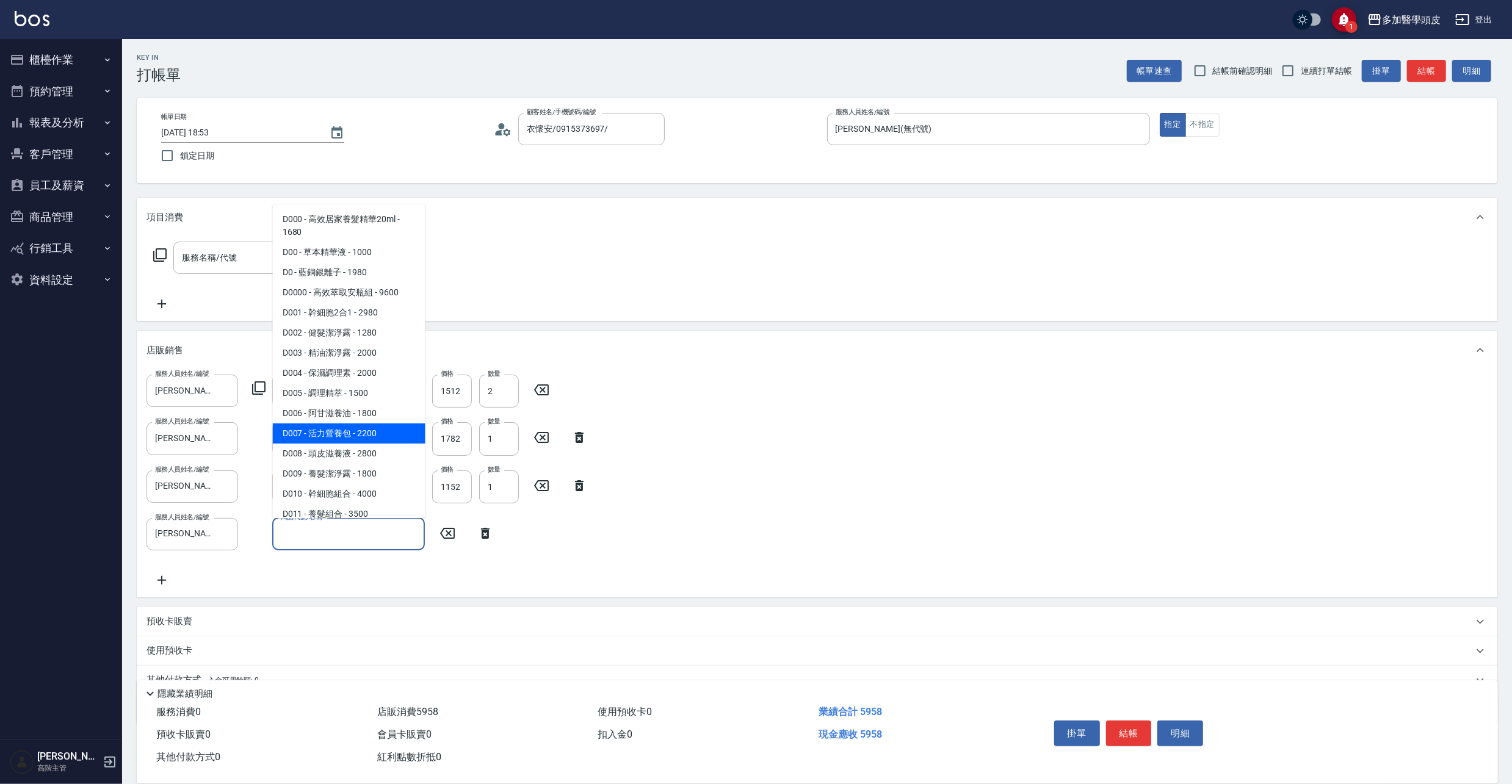
click at [345, 433] on span "D007 - 活力營養包 - 2200" at bounding box center [349, 433] width 152 height 20
type input "活力營養包"
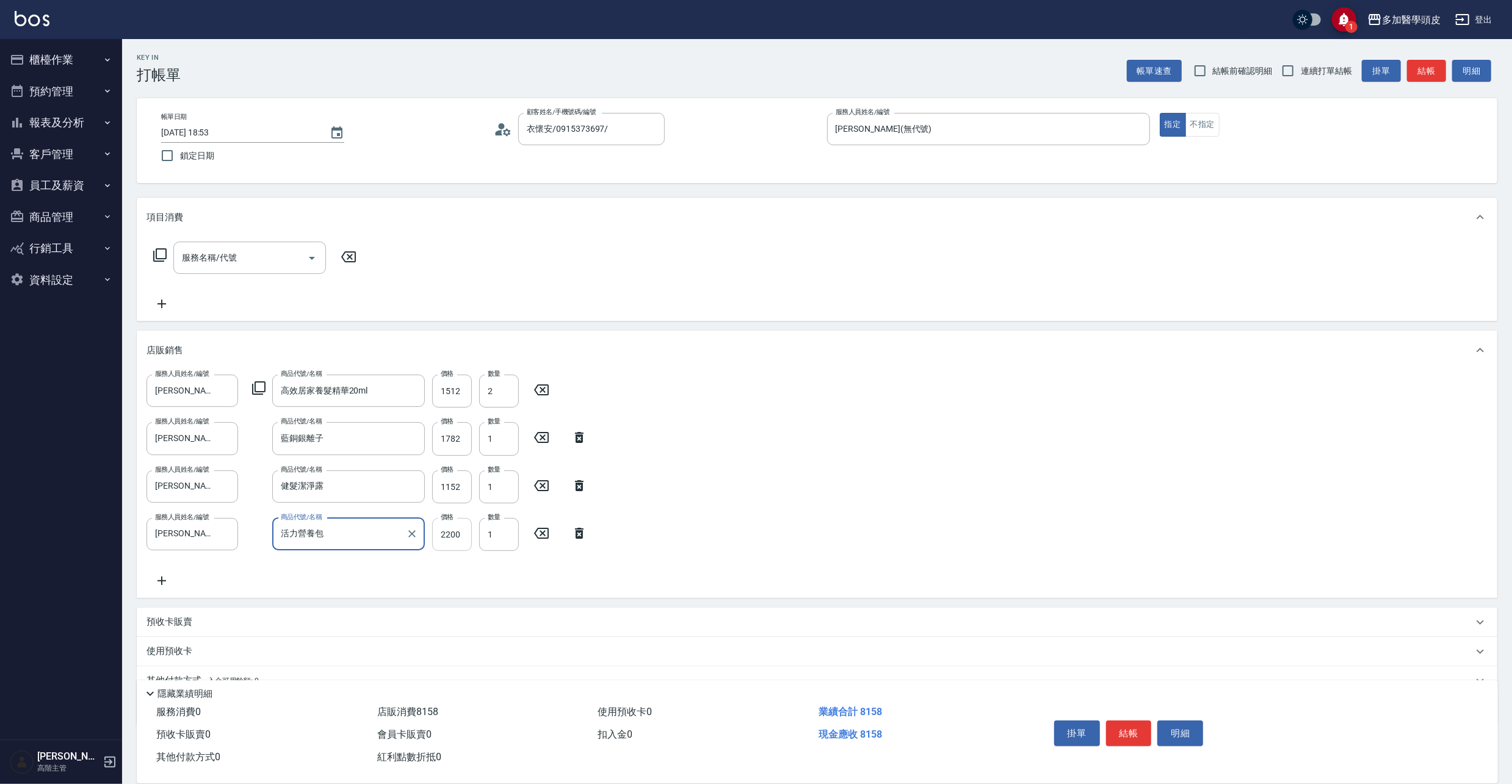
click at [463, 535] on input "2200" at bounding box center [452, 534] width 40 height 33
type input "1980"
drag, startPoint x: 171, startPoint y: 623, endPoint x: 198, endPoint y: 633, distance: 28.8
click at [173, 623] on p "預收卡販賣" at bounding box center [169, 622] width 46 height 13
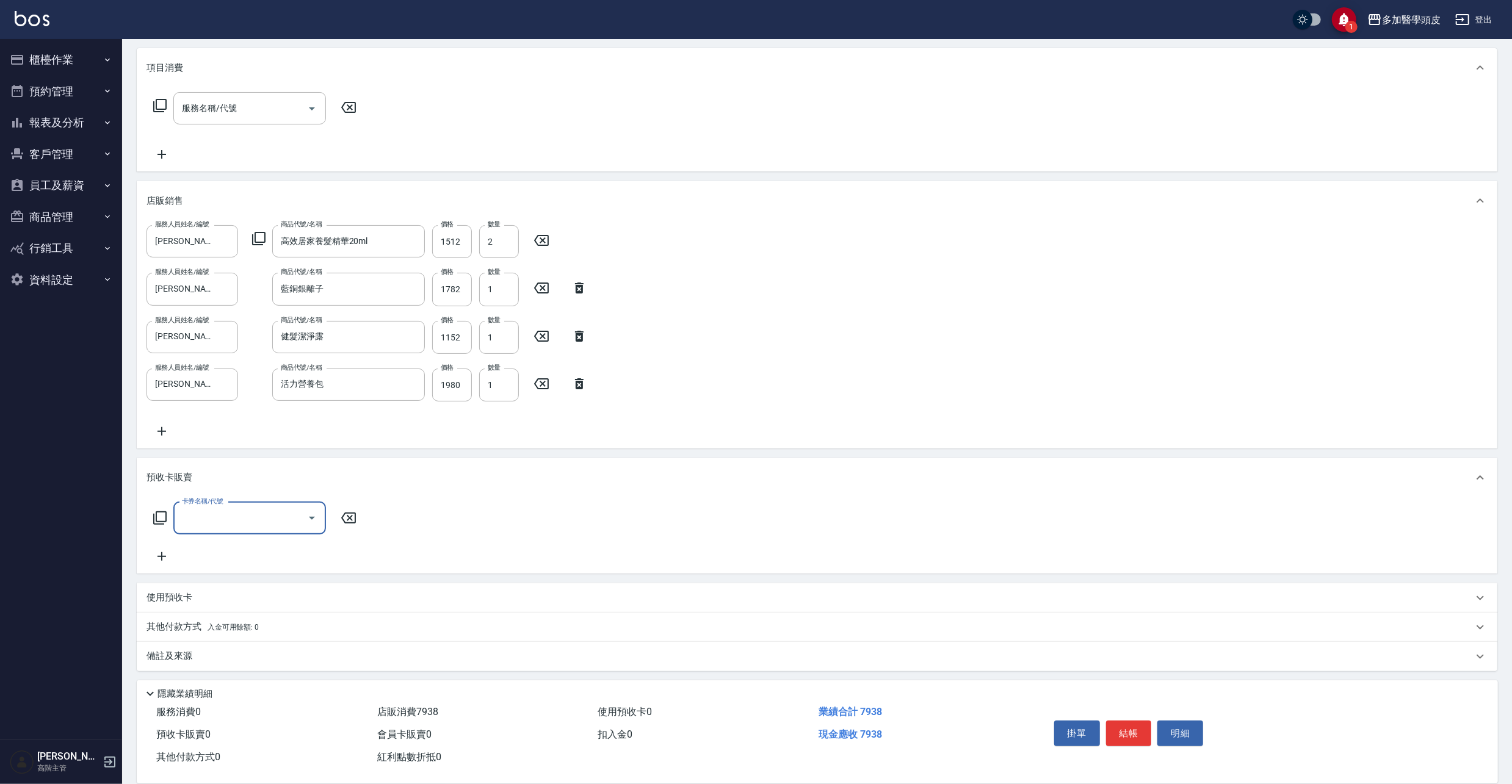
scroll to position [151, 0]
click at [318, 523] on icon "Open" at bounding box center [312, 516] width 14 height 14
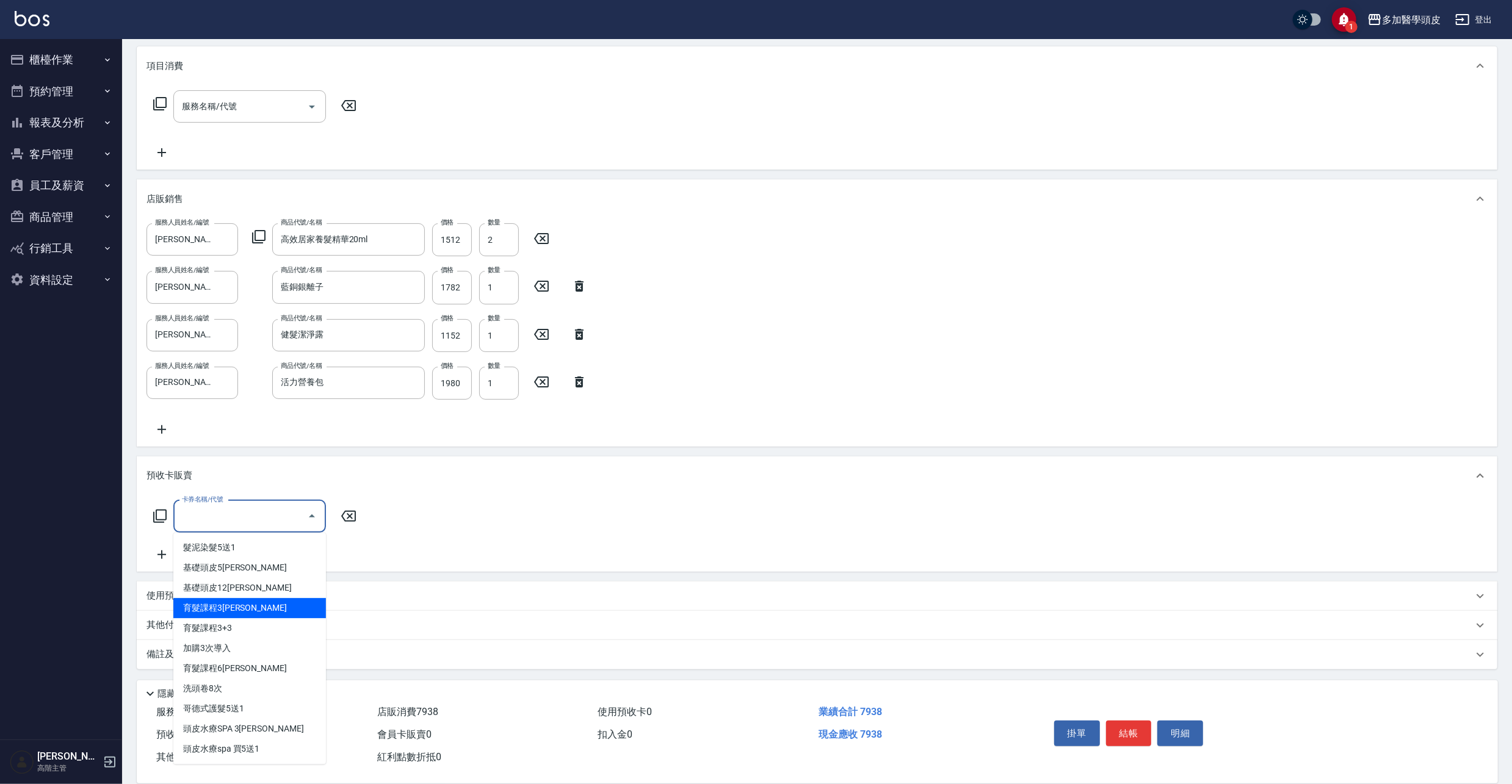
drag, startPoint x: 237, startPoint y: 607, endPoint x: 213, endPoint y: 606, distance: 24.0
click at [237, 608] on span "育髮課程3[PERSON_NAME]" at bounding box center [249, 608] width 152 height 20
type input "育髮課程3堂(S3)"
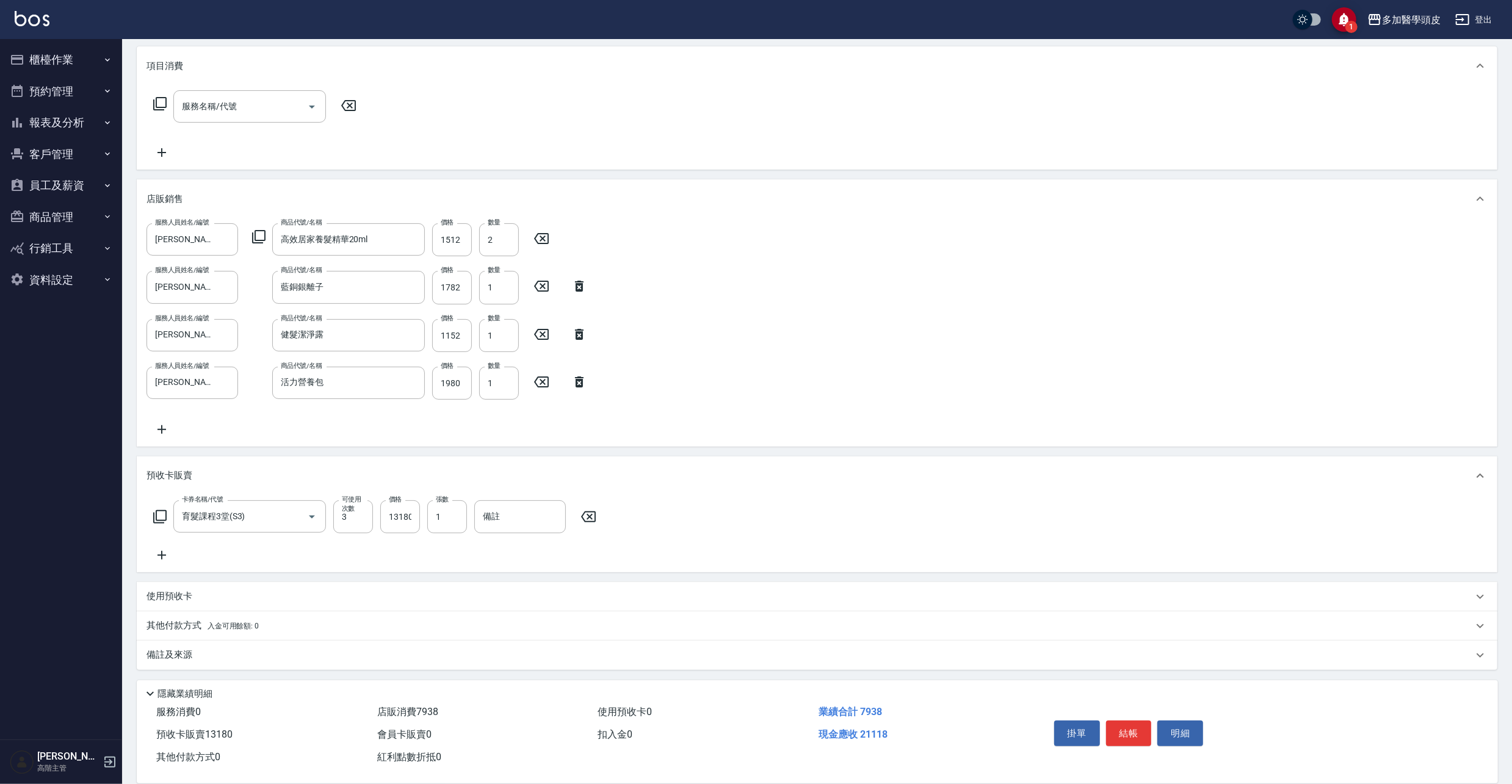
click at [161, 554] on icon at bounding box center [161, 554] width 8 height 8
click at [313, 567] on icon "Open" at bounding box center [312, 563] width 14 height 14
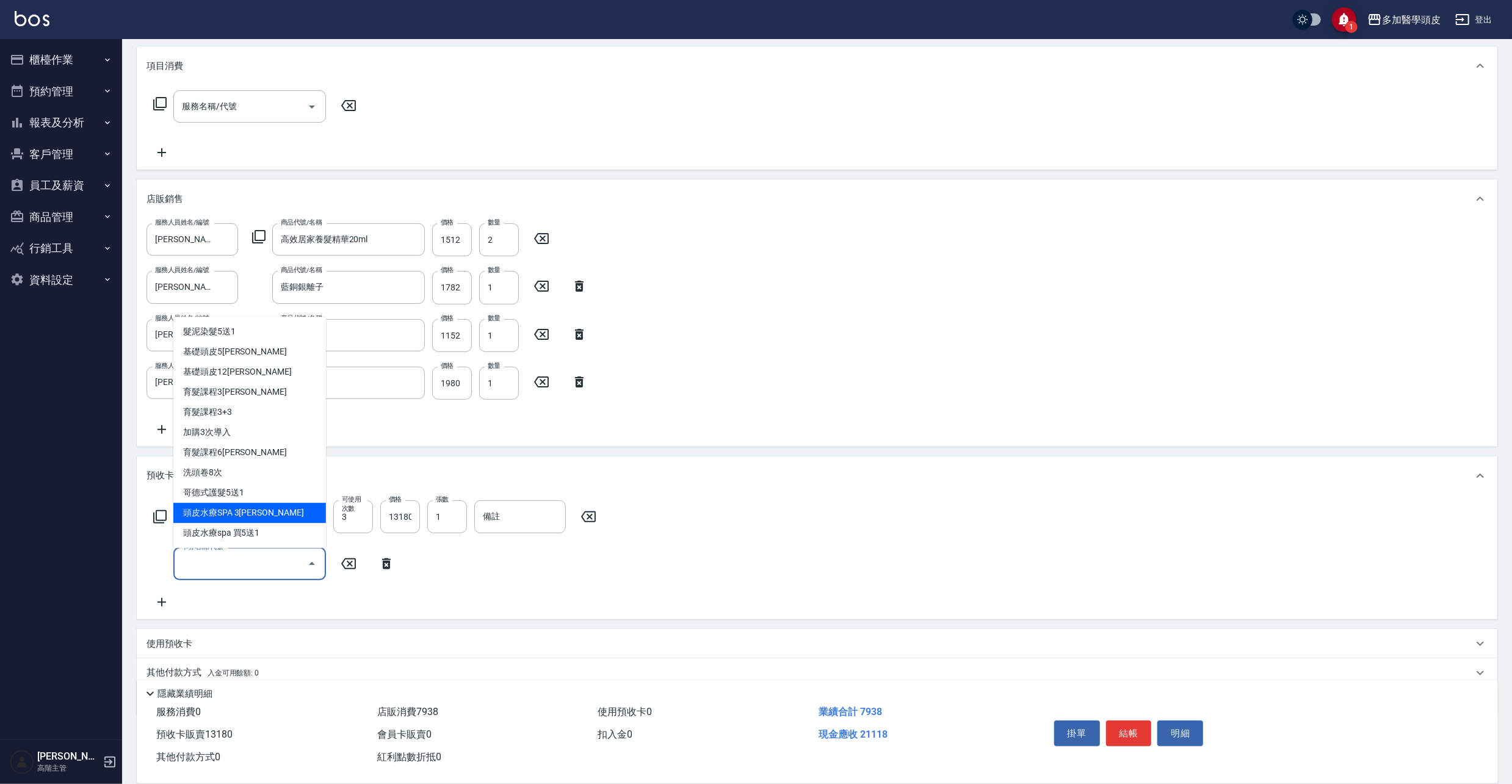
click at [265, 508] on span "頭皮水療SPA 3[PERSON_NAME]" at bounding box center [249, 513] width 152 height 20
type input "頭皮水療SPA 3堂(W3)"
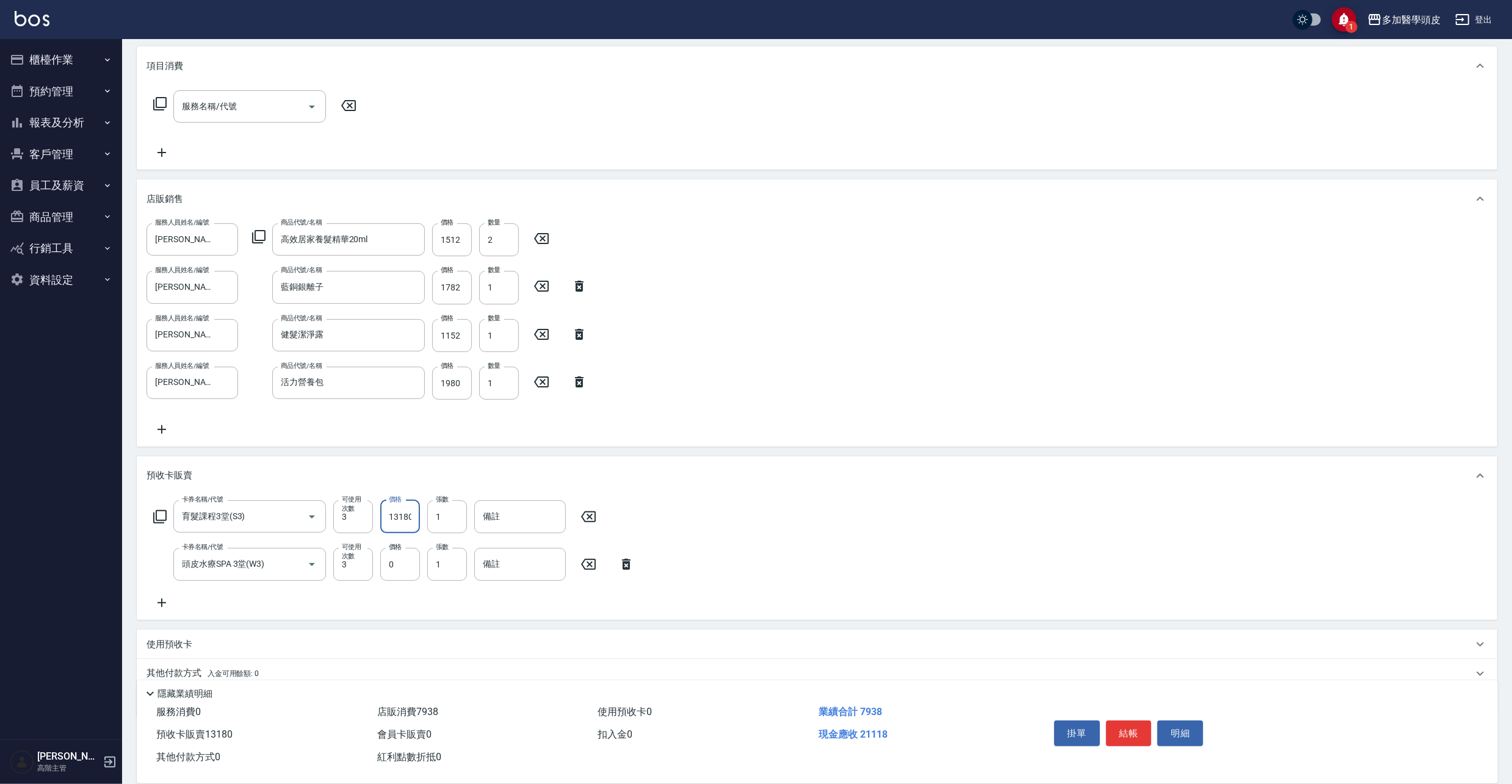
click at [411, 515] on input "13180" at bounding box center [400, 516] width 40 height 33
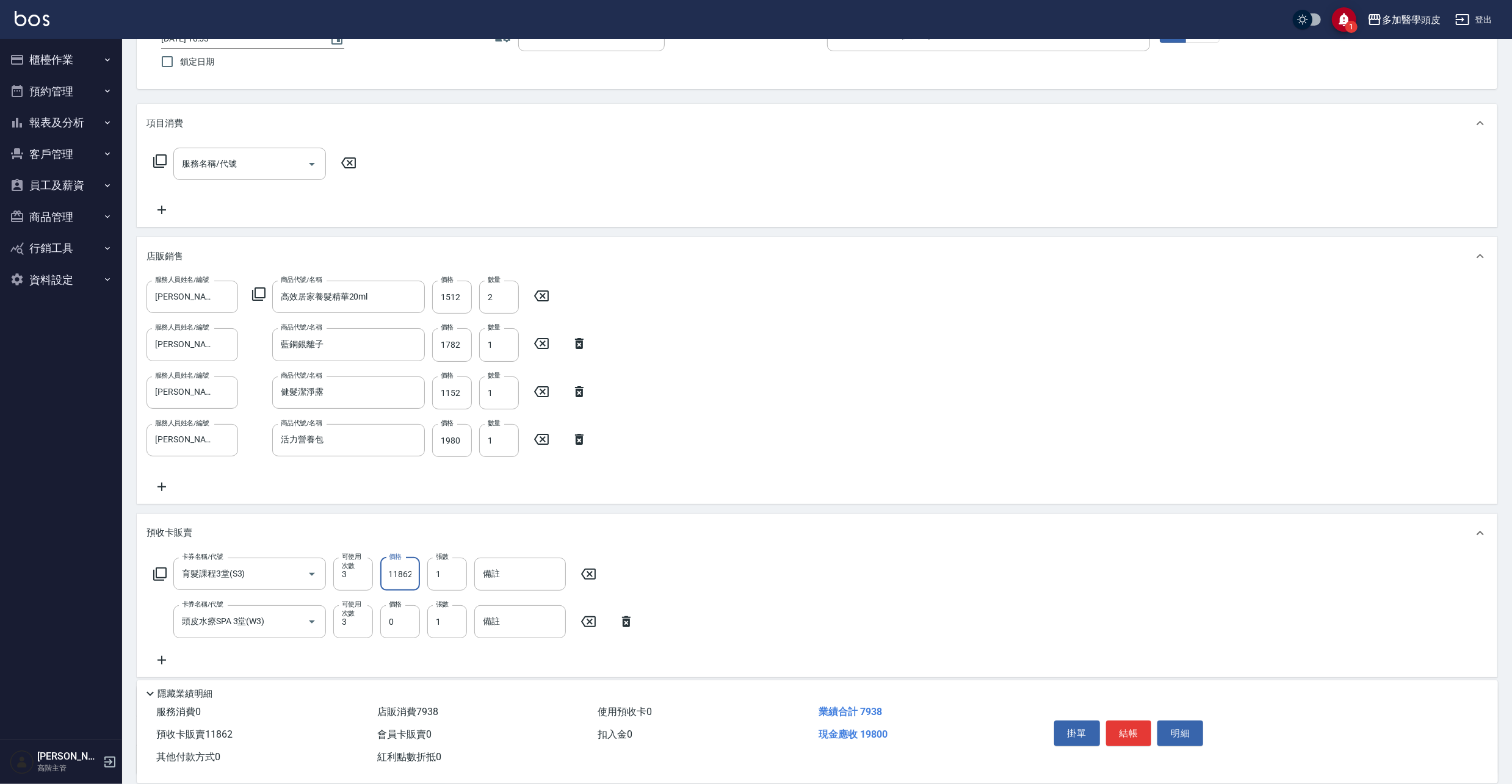
scroll to position [0, 0]
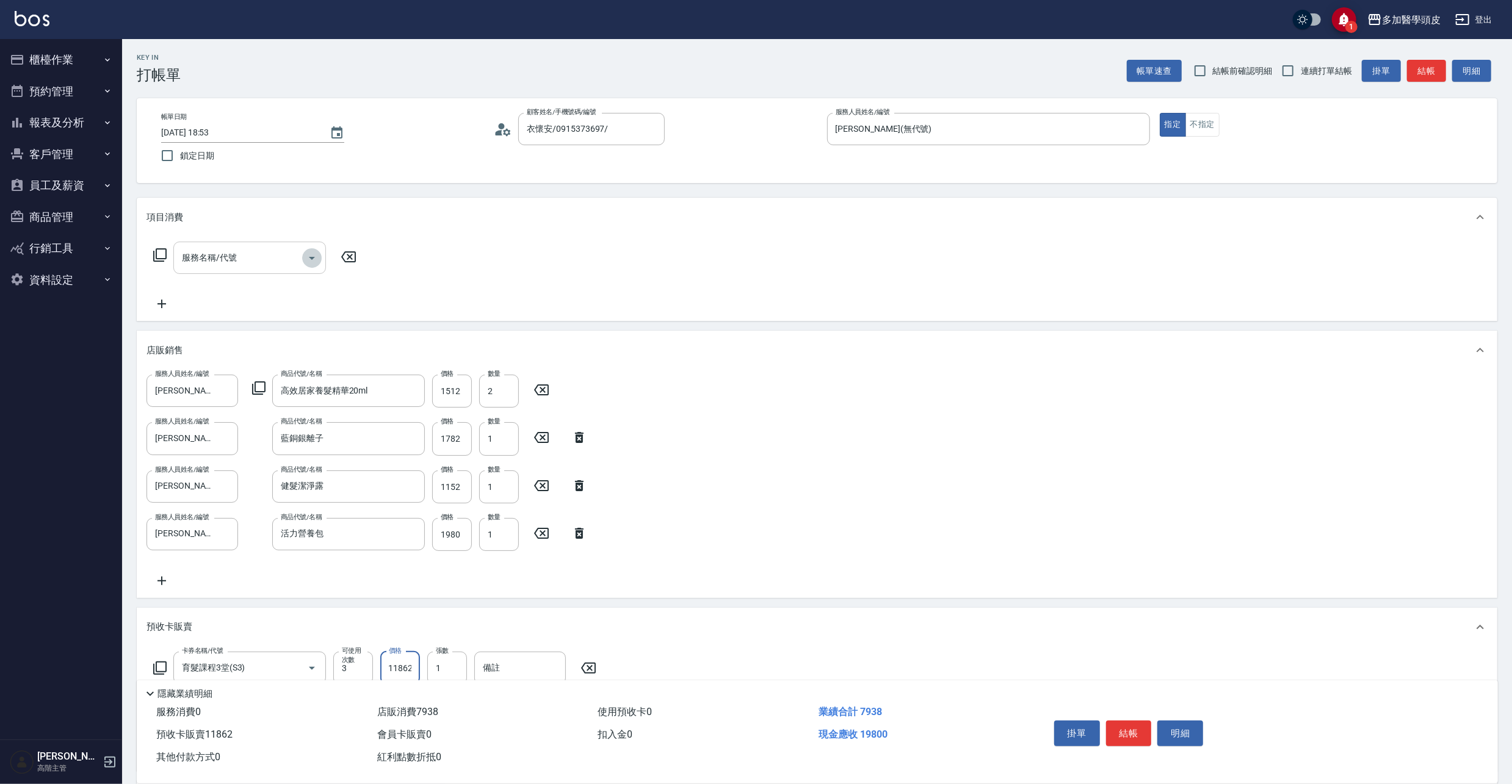
click at [313, 260] on icon "Open" at bounding box center [312, 258] width 14 height 14
type input "11862"
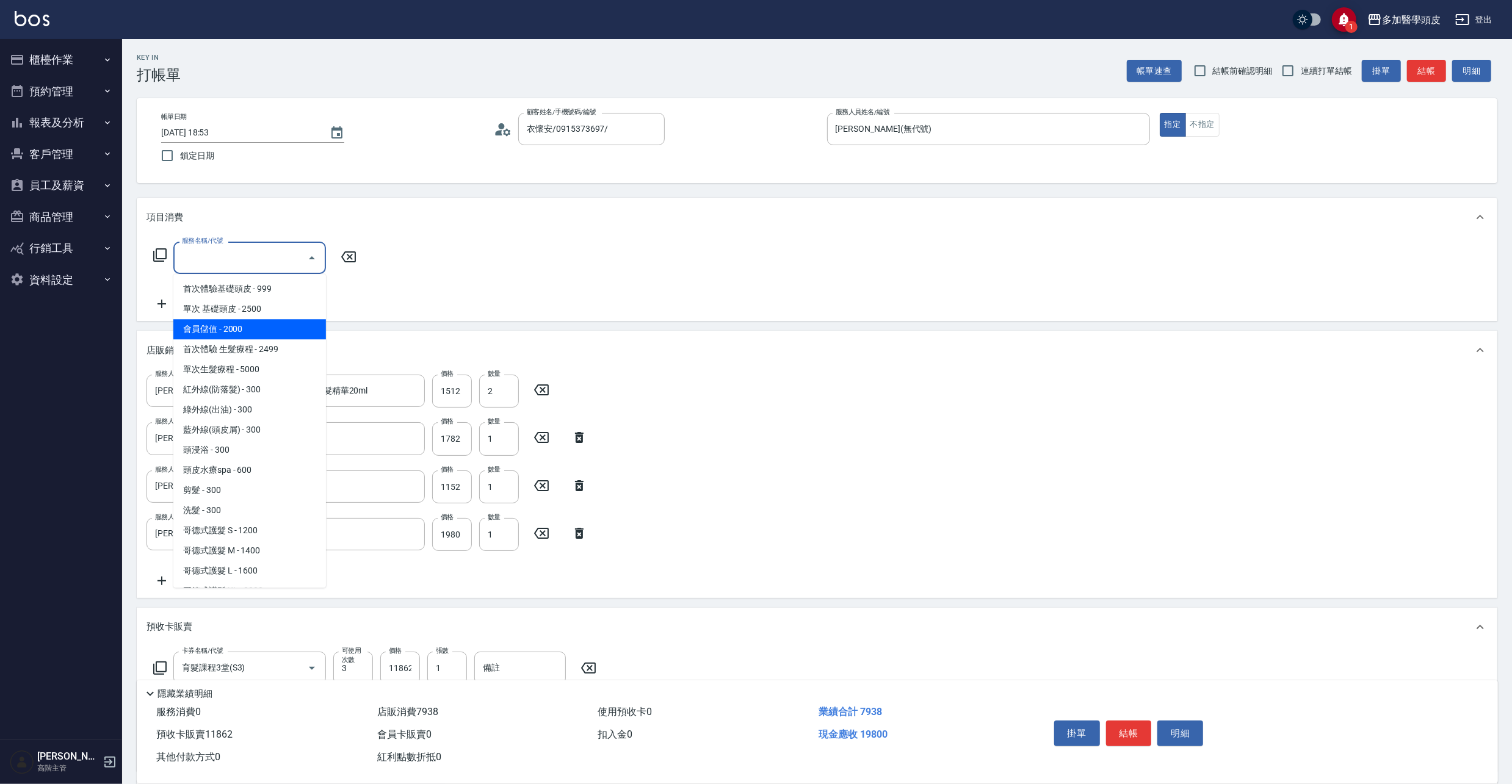
drag, startPoint x: 294, startPoint y: 321, endPoint x: 311, endPoint y: 330, distance: 19.2
click at [296, 321] on span "會員儲值 - 2000" at bounding box center [249, 329] width 152 height 20
type input "會員儲值(A03)"
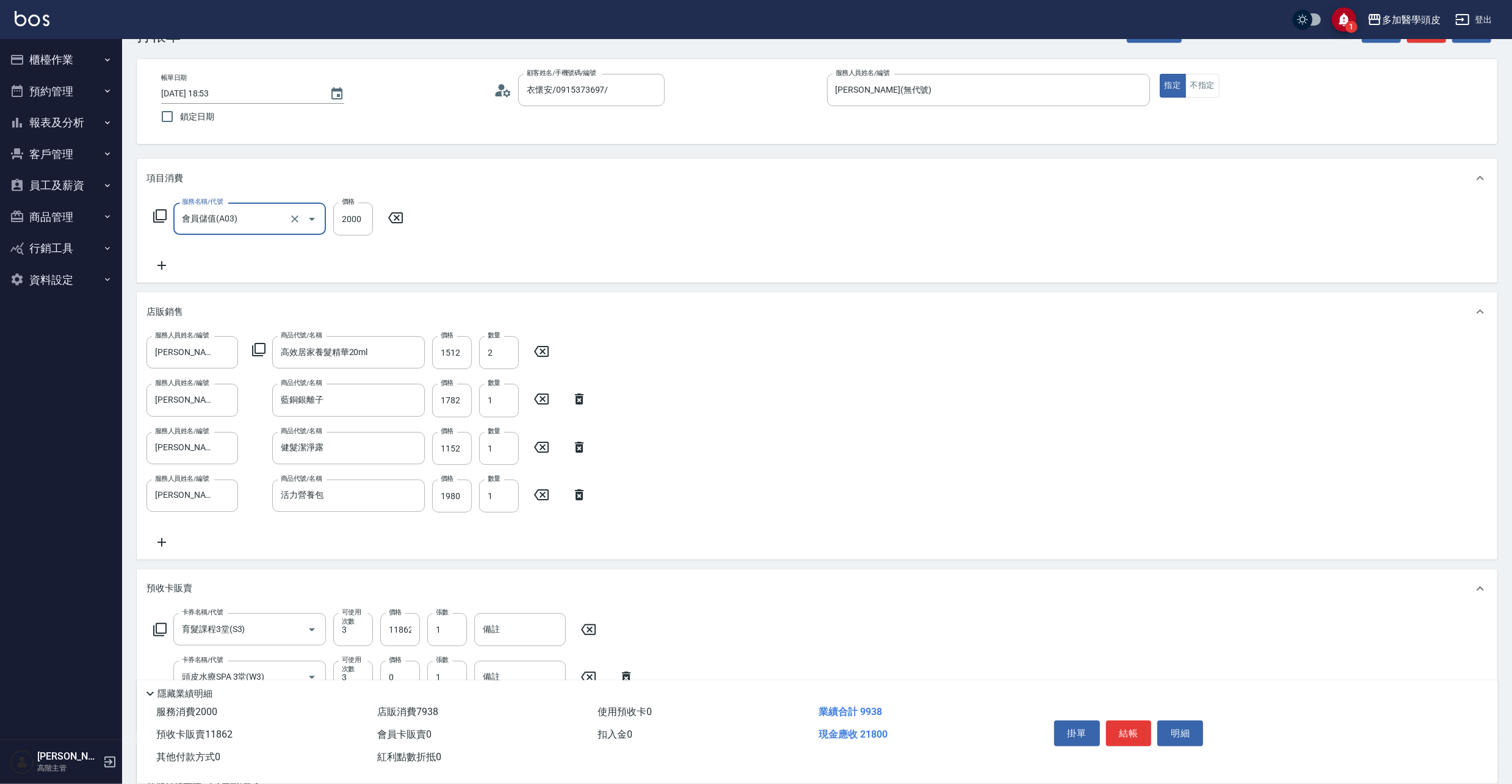
scroll to position [37, 0]
click at [1129, 731] on button "結帳" at bounding box center [1129, 734] width 46 height 25
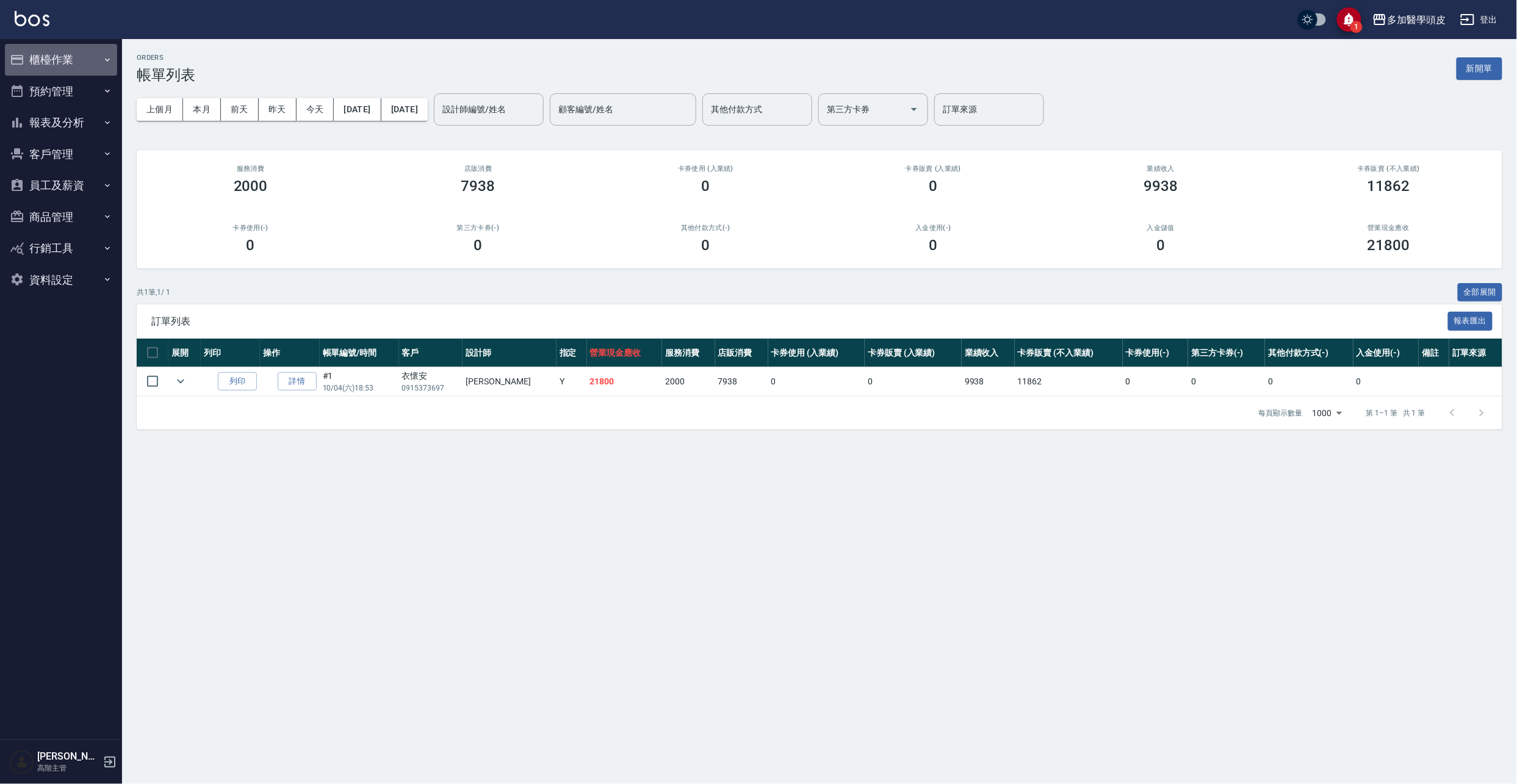
click at [69, 58] on button "櫃檯作業" at bounding box center [60, 59] width 113 height 32
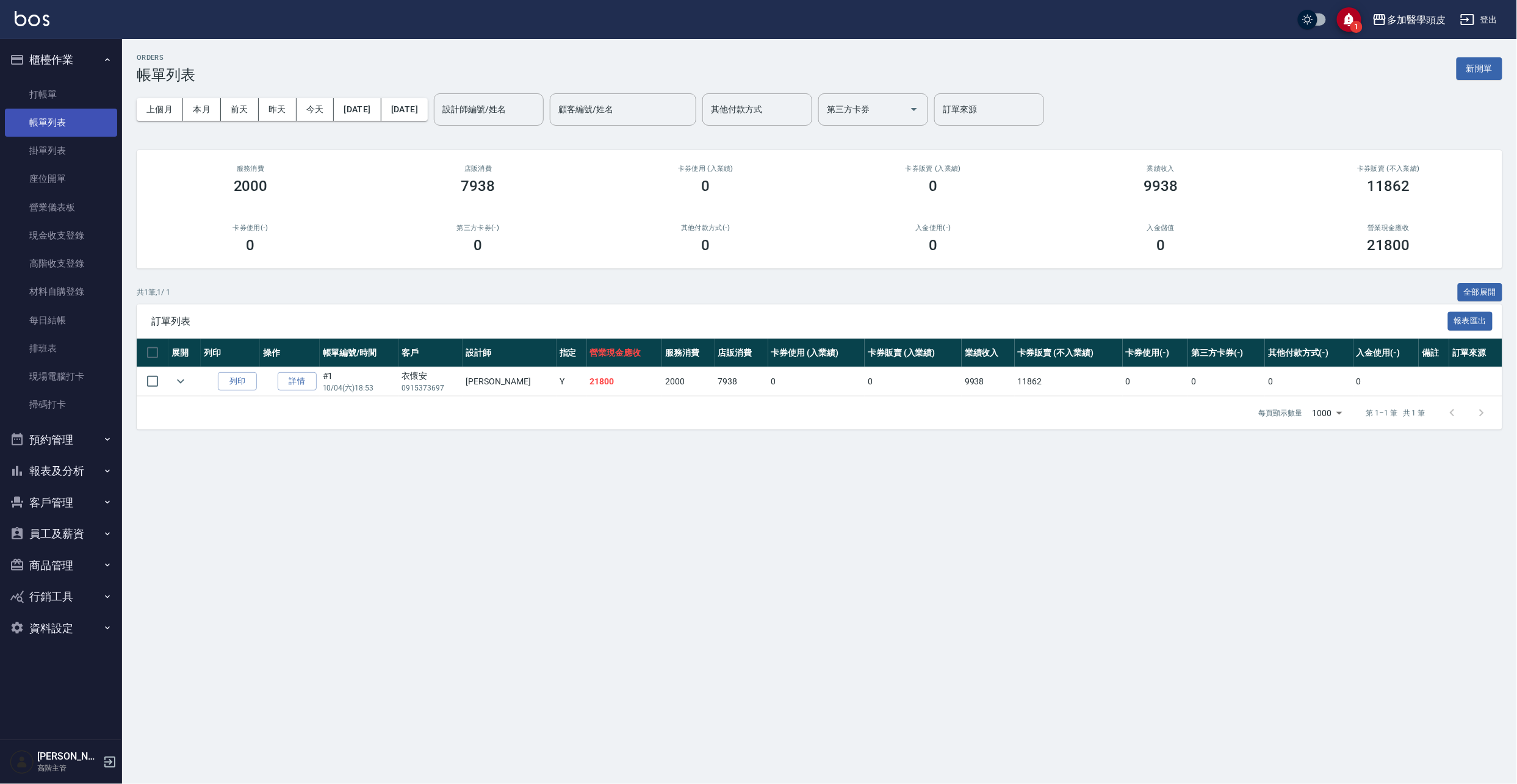
click at [106, 122] on link "帳單列表" at bounding box center [60, 123] width 113 height 28
click at [89, 98] on link "打帳單" at bounding box center [60, 94] width 113 height 28
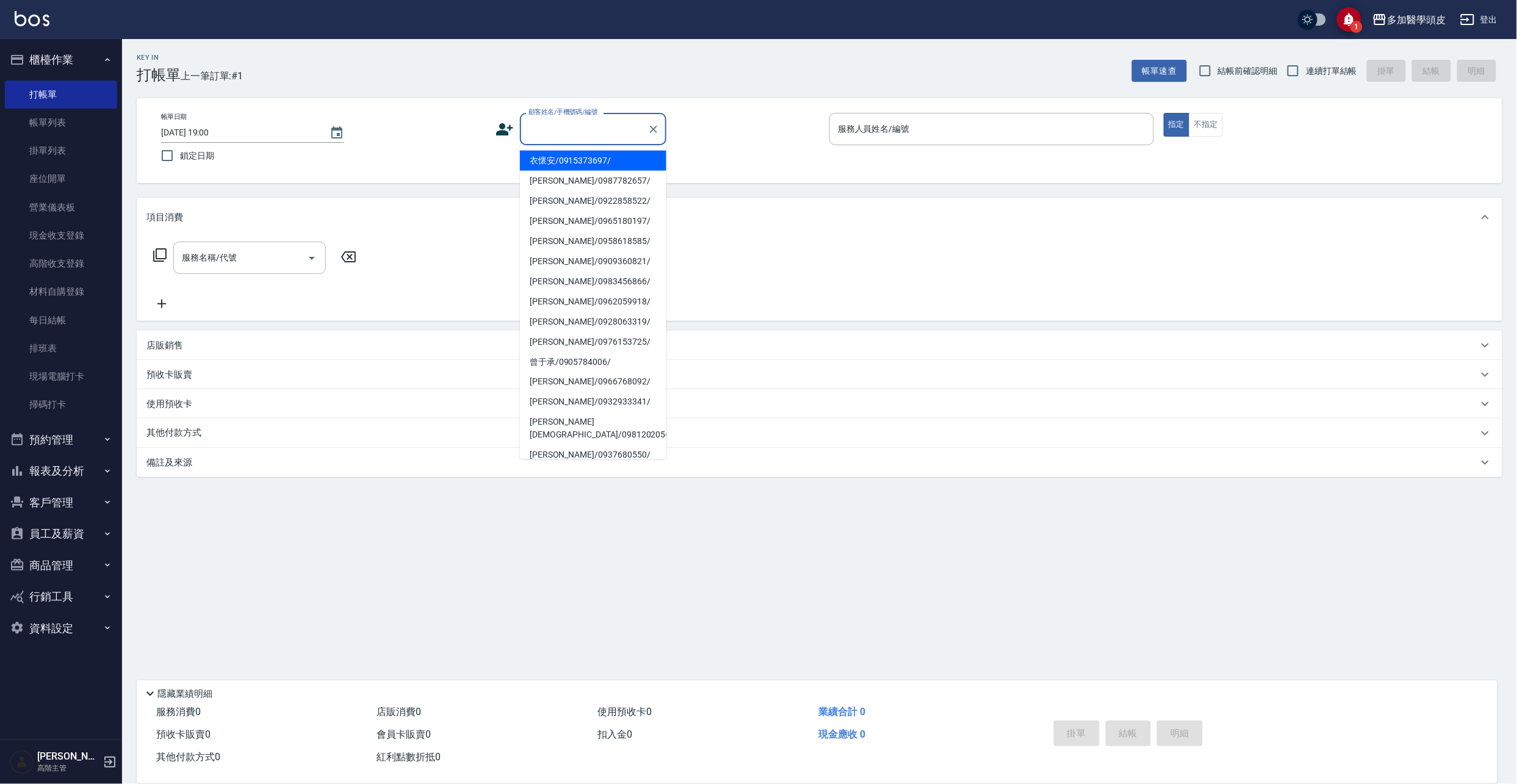
click at [593, 132] on input "顧客姓名/手機號碼/編號" at bounding box center [584, 129] width 117 height 22
click at [577, 175] on li "[PERSON_NAME]/0987782657/" at bounding box center [593, 181] width 146 height 20
type input "[PERSON_NAME]/0987782657/"
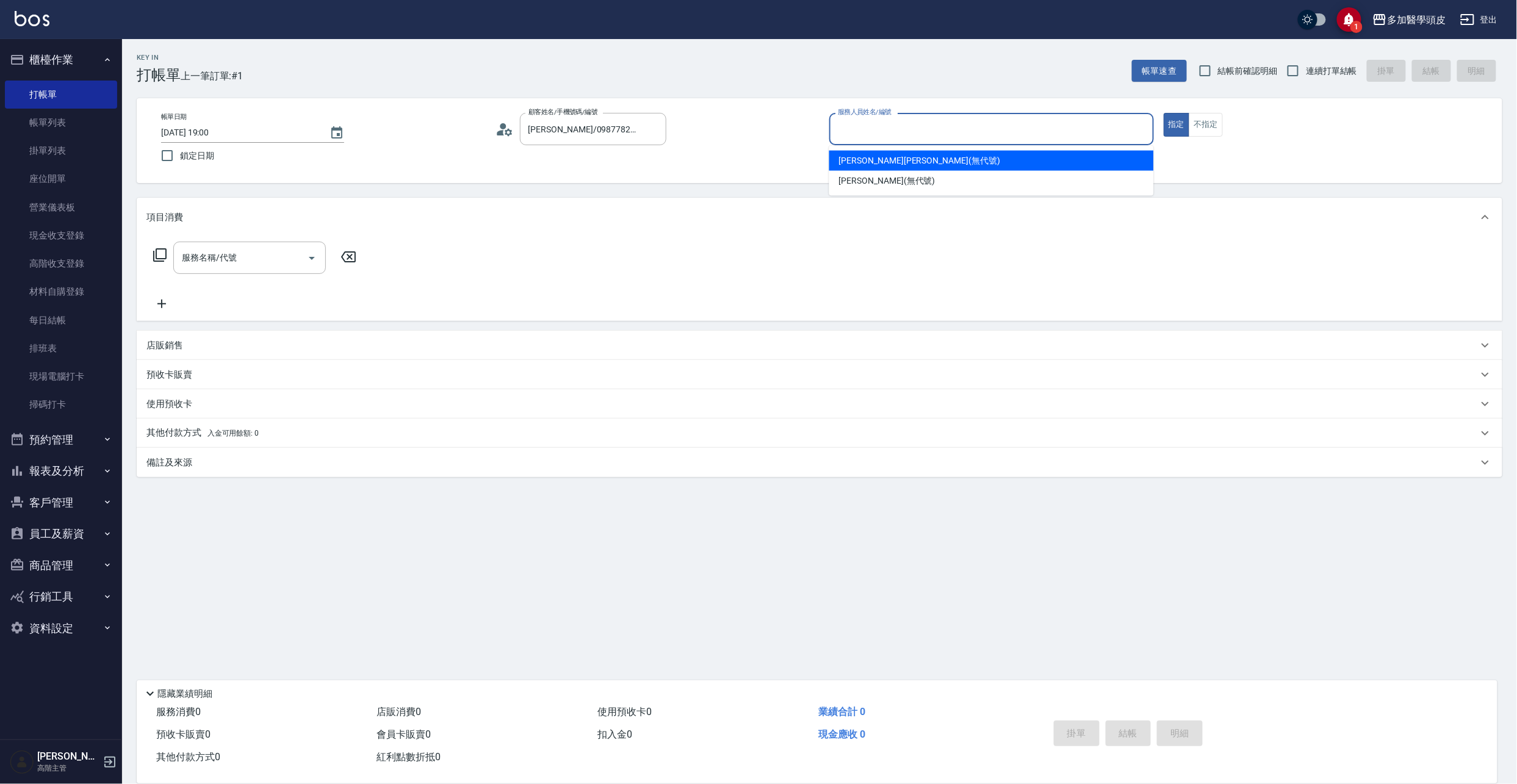
click at [870, 125] on input "服務人員姓名/編號" at bounding box center [992, 129] width 314 height 22
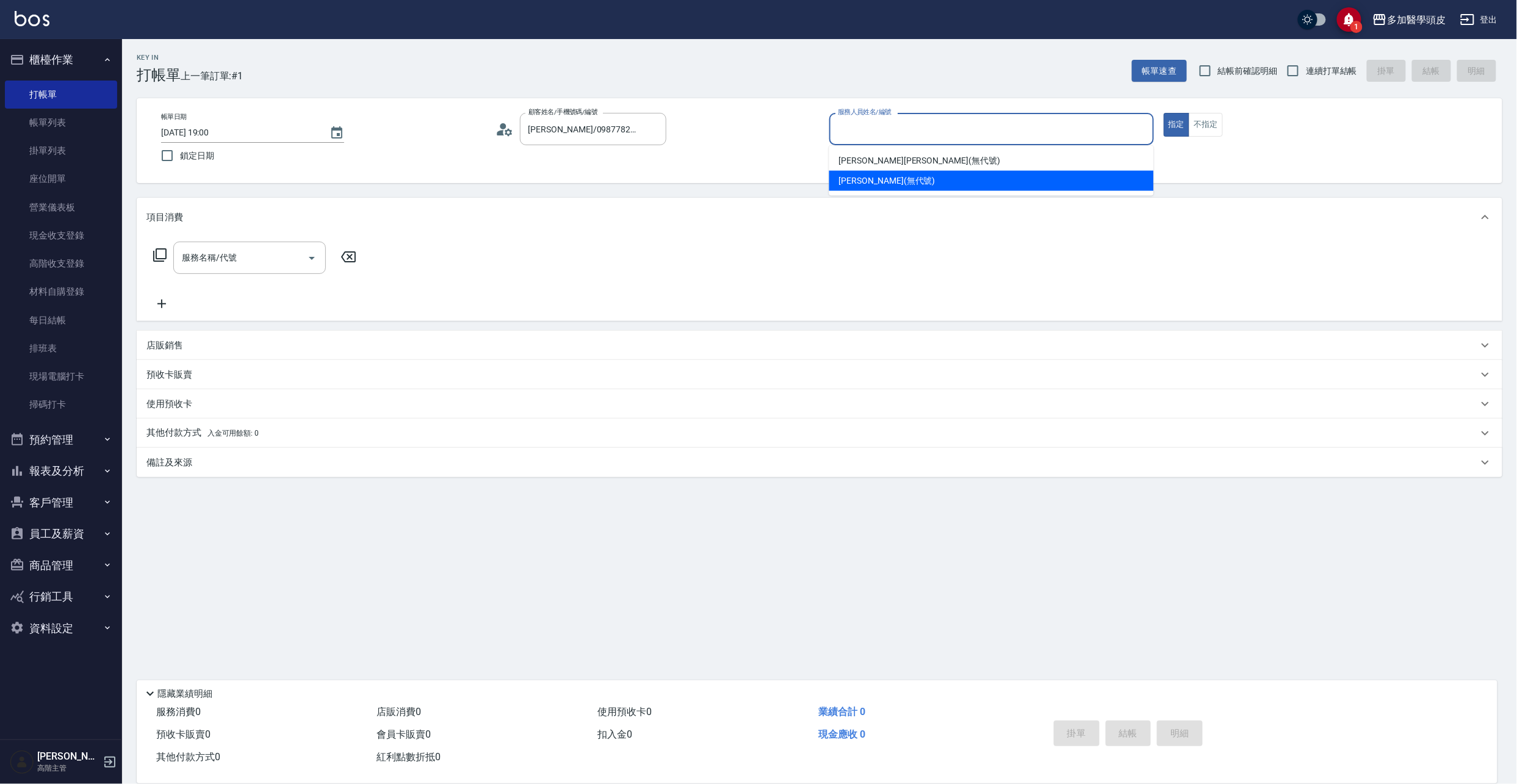
click at [864, 180] on span "[PERSON_NAME](無代號)" at bounding box center [887, 181] width 96 height 13
type input "[PERSON_NAME](無代號)"
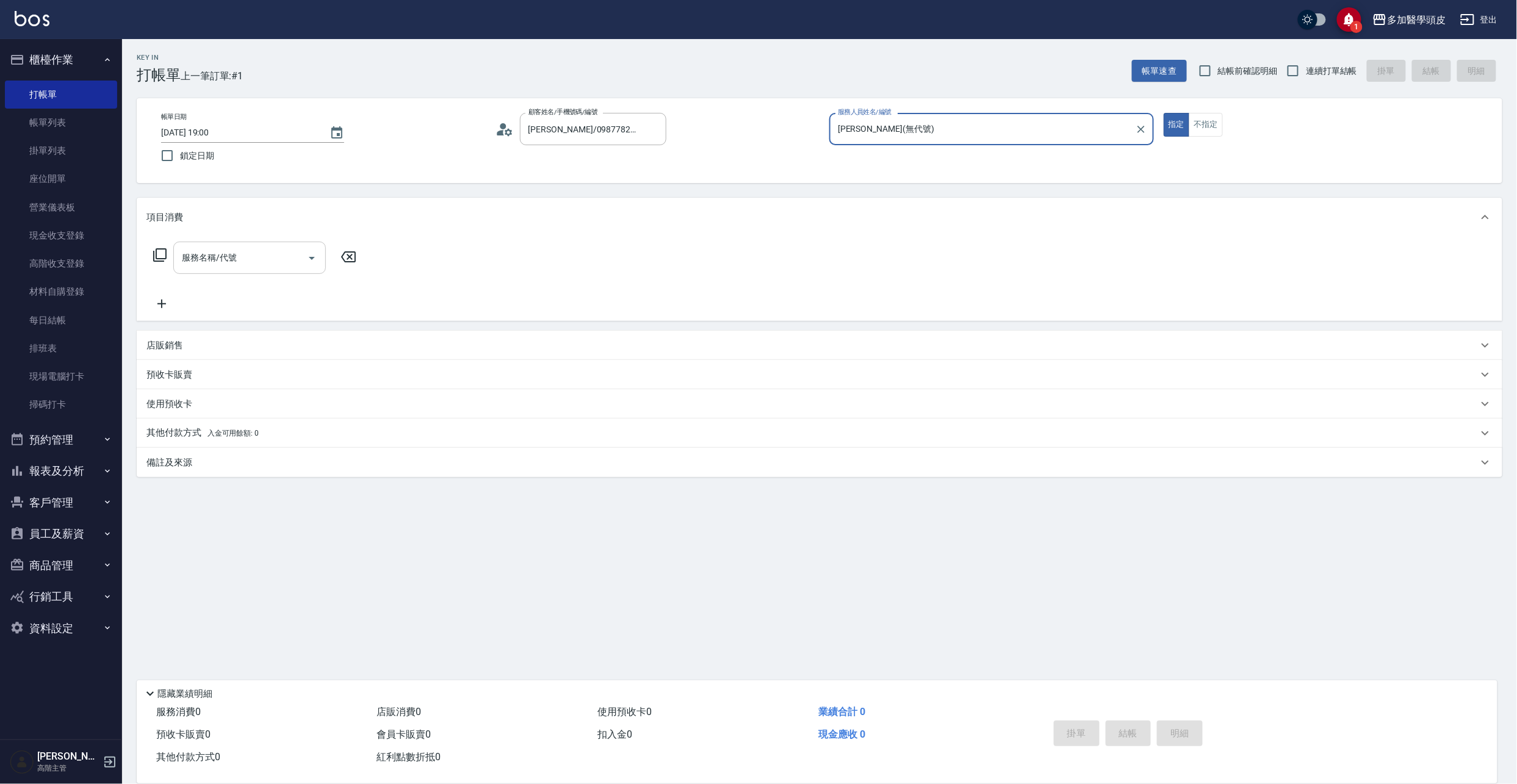
click at [316, 259] on icon "Open" at bounding box center [312, 258] width 14 height 14
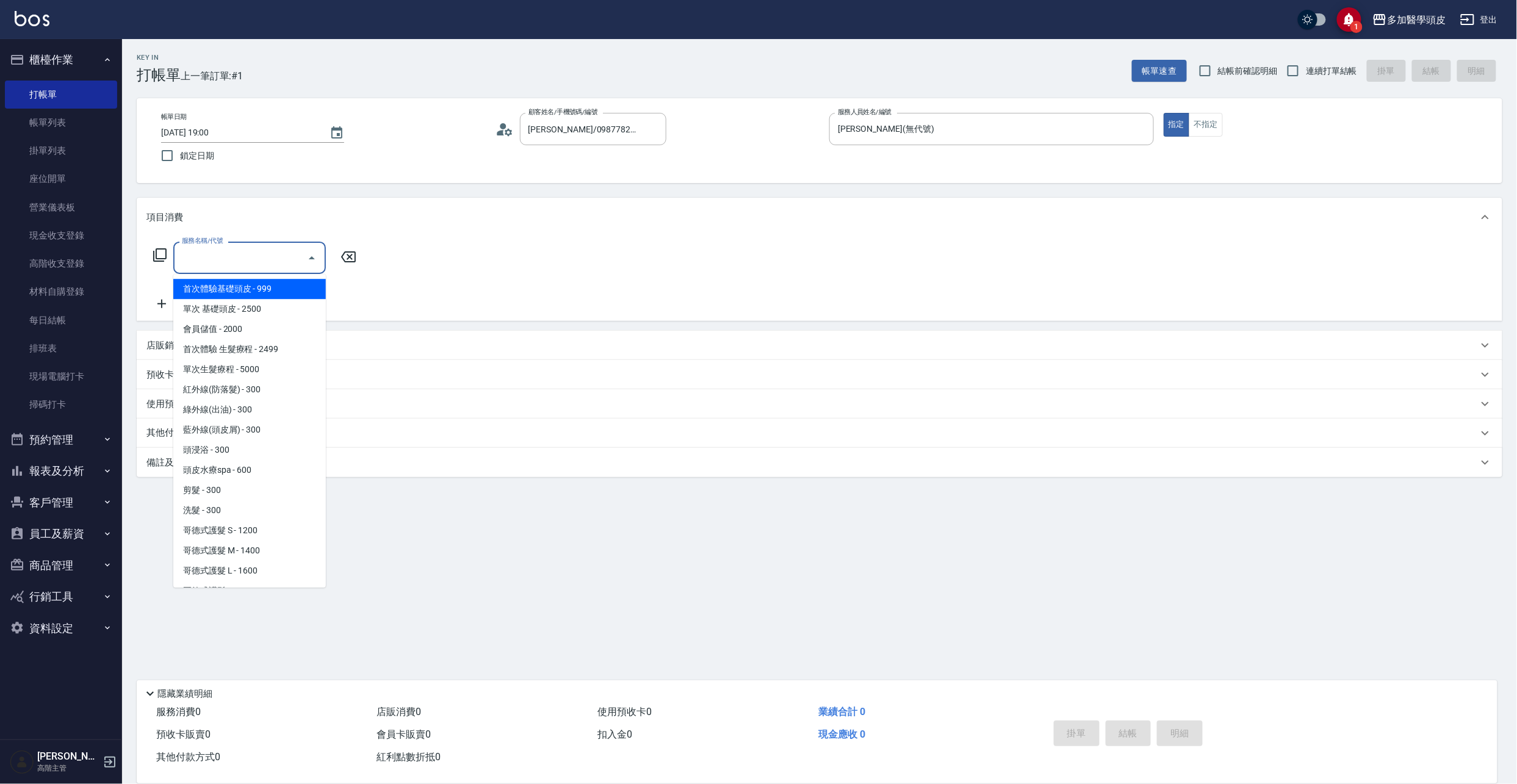
click at [304, 287] on span "首次體驗基礎頭皮 - 999" at bounding box center [249, 288] width 152 height 20
type input "首次體驗基礎頭皮(A001)"
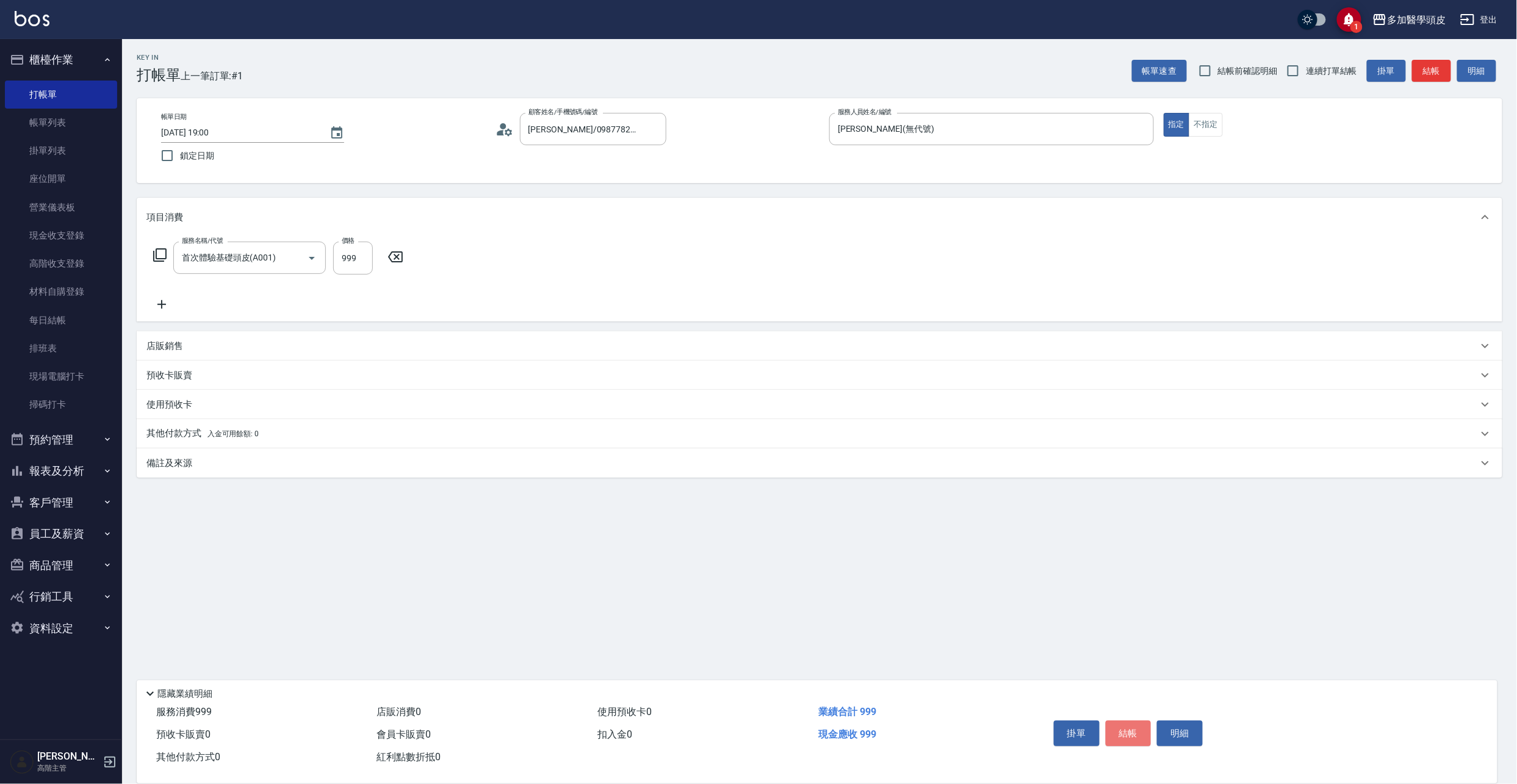
click at [1121, 723] on button "結帳" at bounding box center [1129, 734] width 46 height 25
